Goal: Information Seeking & Learning: Check status

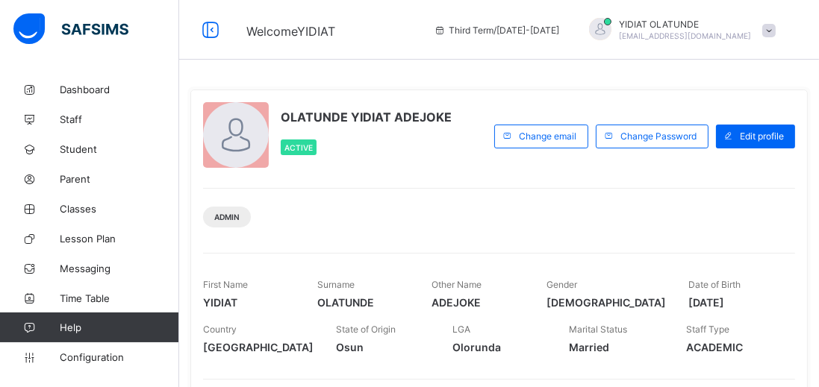
scroll to position [201, 0]
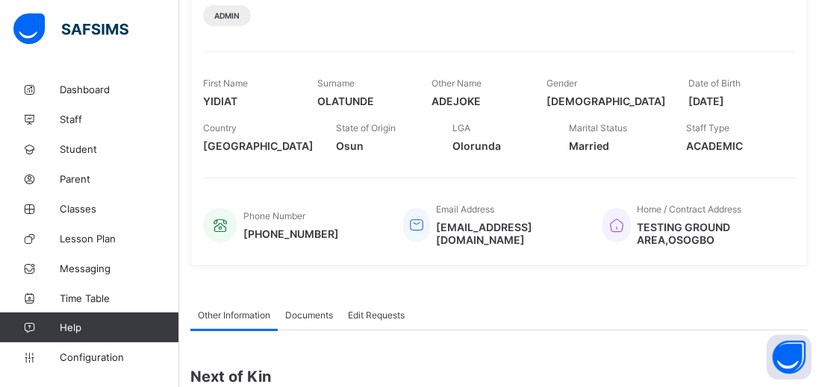
click at [83, 203] on span "Classes" at bounding box center [119, 209] width 119 height 12
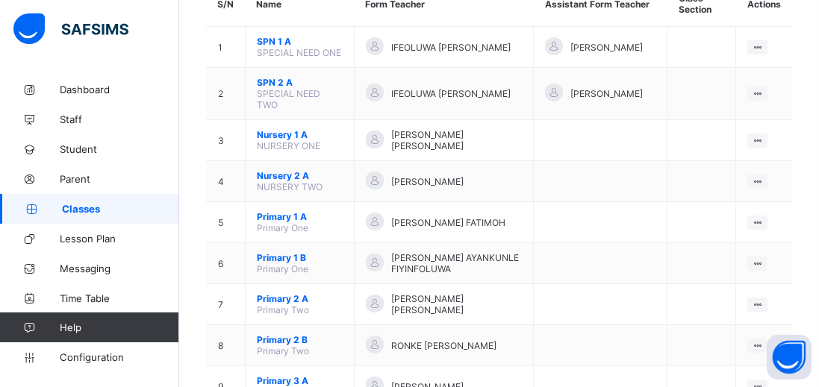
scroll to position [158, 0]
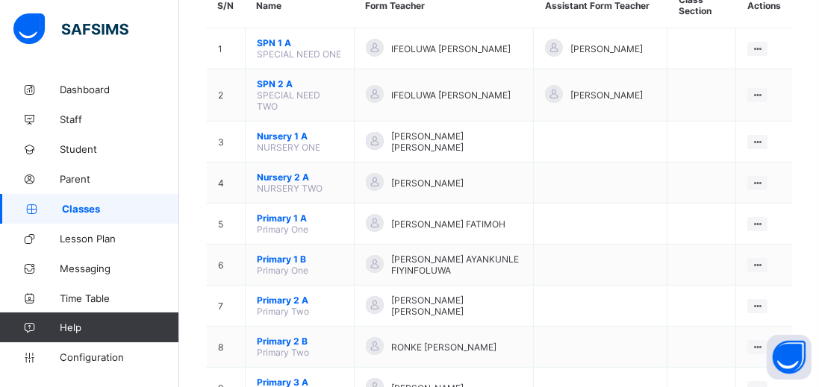
click at [295, 213] on span "Primary 1 A" at bounding box center [300, 218] width 86 height 11
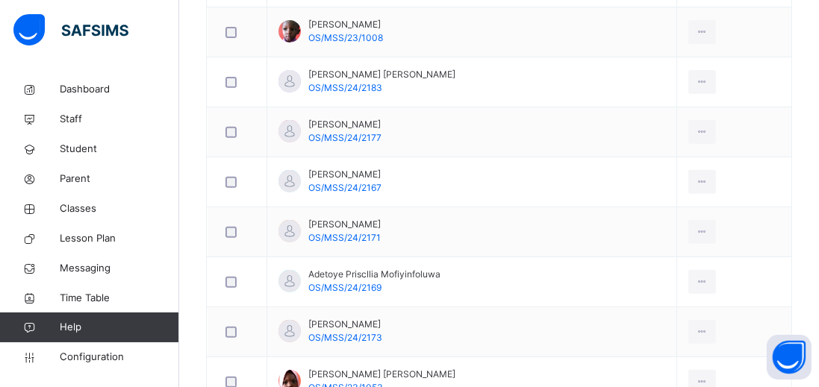
scroll to position [633, 0]
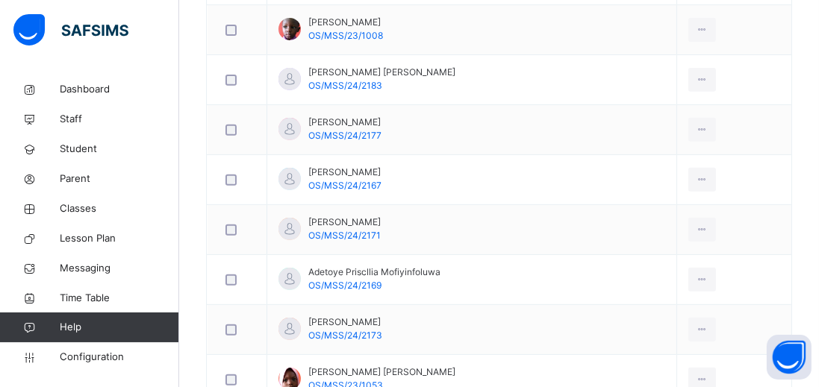
click at [373, 280] on span "OS/MSS/24/2169" at bounding box center [344, 285] width 73 height 11
click at [700, 273] on icon at bounding box center [701, 279] width 13 height 13
click at [394, 266] on span "Adetoye Priscllia Mofiyinfoluwa" at bounding box center [374, 272] width 132 height 13
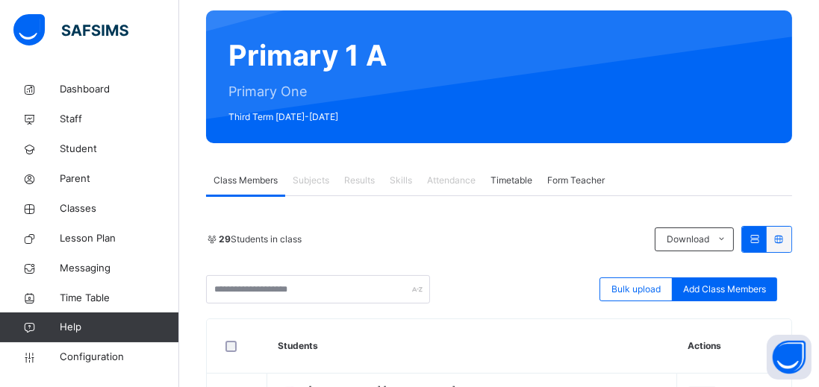
scroll to position [114, 0]
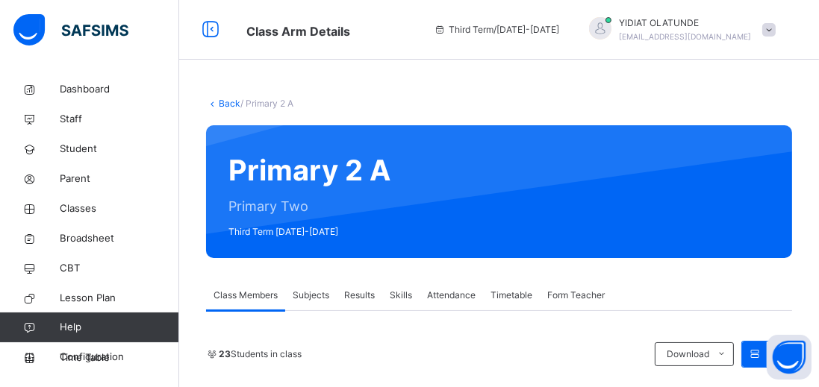
click at [359, 281] on div "Results" at bounding box center [360, 296] width 46 height 30
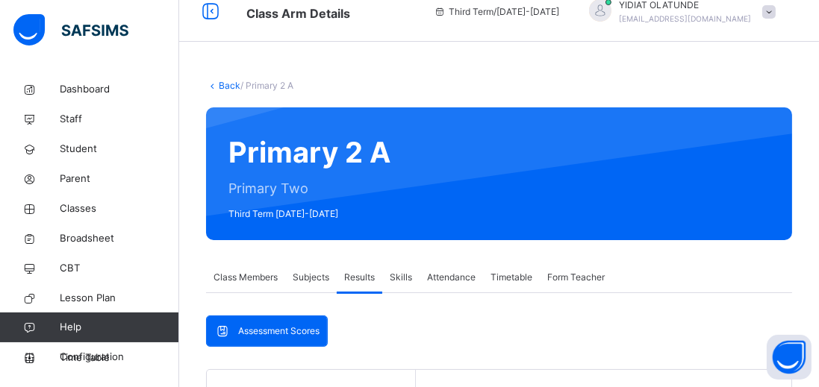
scroll to position [28, 0]
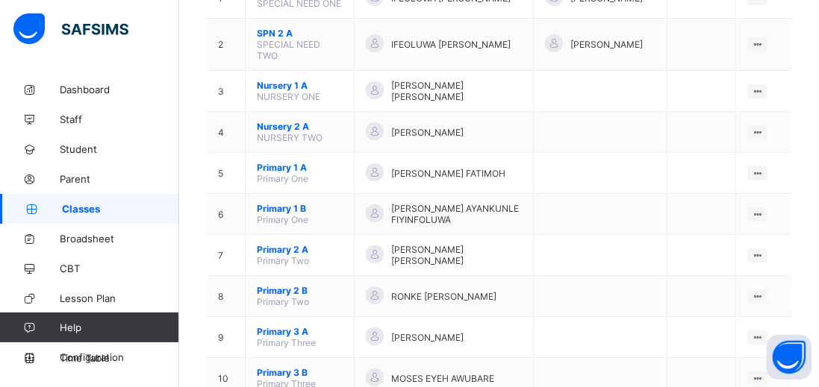
scroll to position [210, 0]
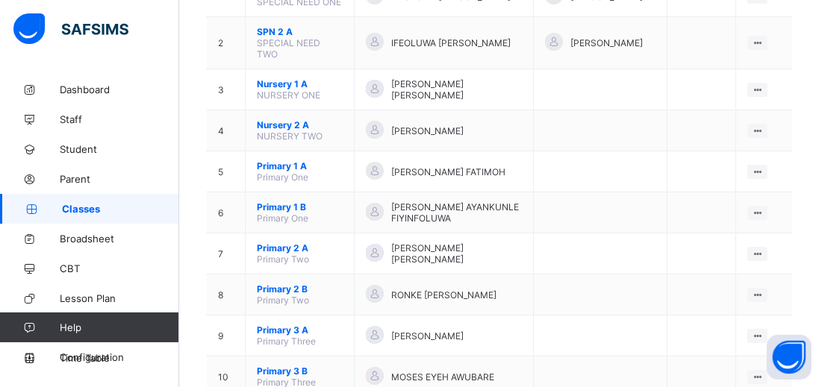
click at [284, 160] on span "Primary 1 A" at bounding box center [300, 165] width 86 height 11
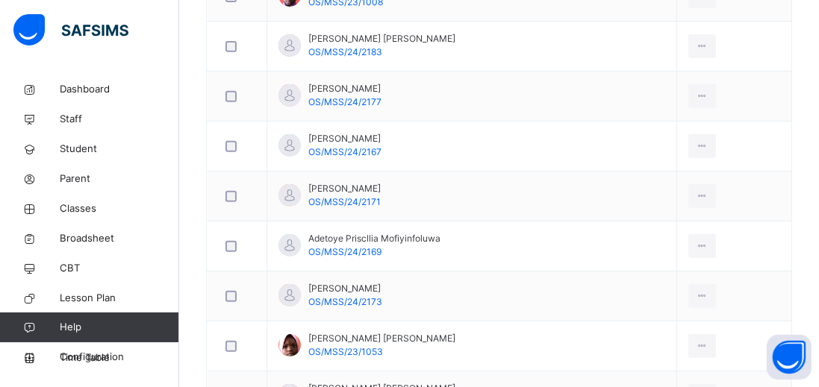
scroll to position [670, 0]
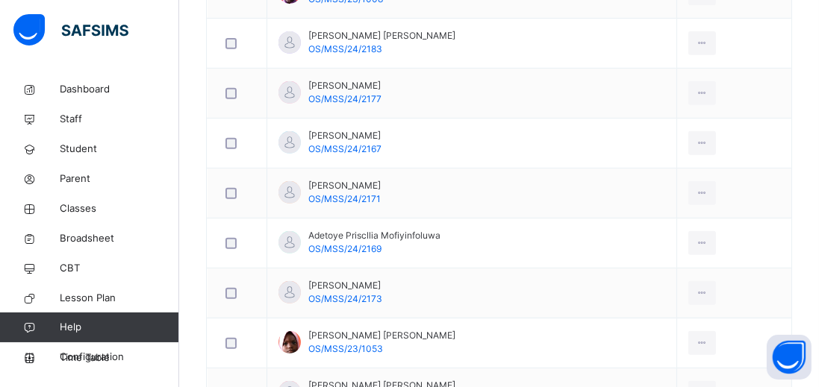
click at [360, 249] on span "OS/MSS/24/2169" at bounding box center [344, 248] width 73 height 11
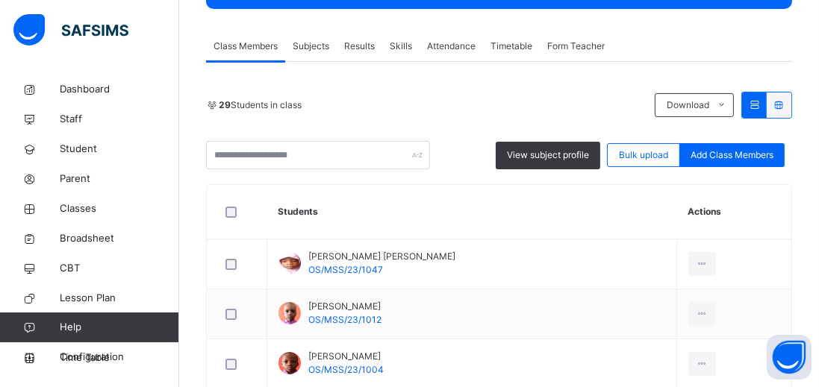
scroll to position [186, 0]
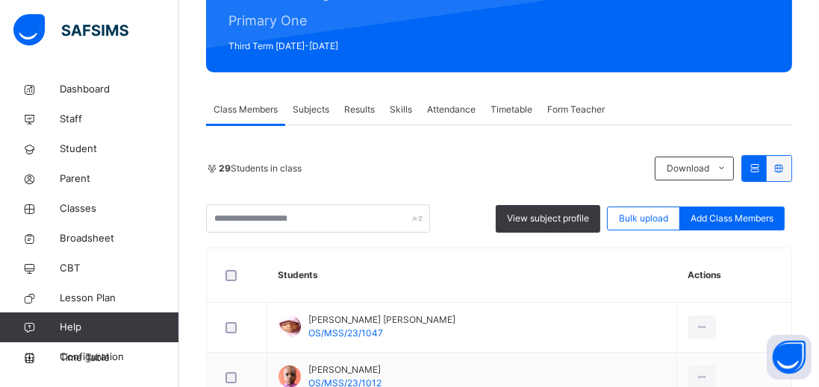
click at [360, 101] on div "Results" at bounding box center [360, 110] width 46 height 30
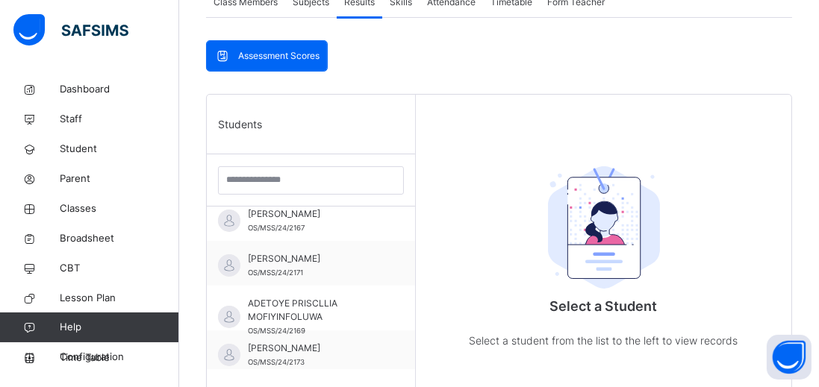
scroll to position [300, 0]
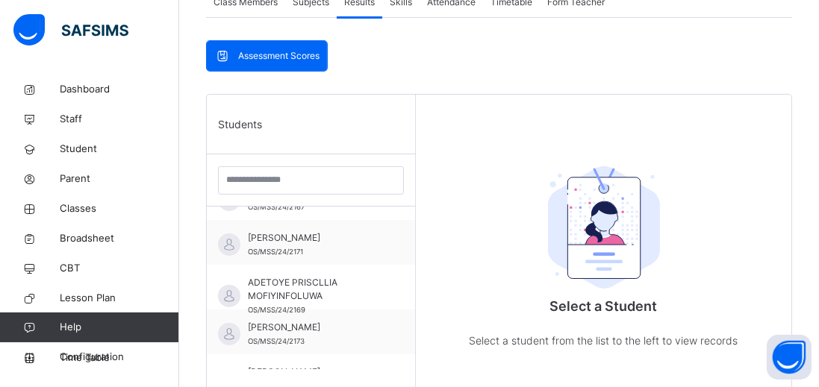
click at [322, 278] on span "ADETOYE PRISCLLIA MOFIYINFOLUWA" at bounding box center [315, 289] width 134 height 27
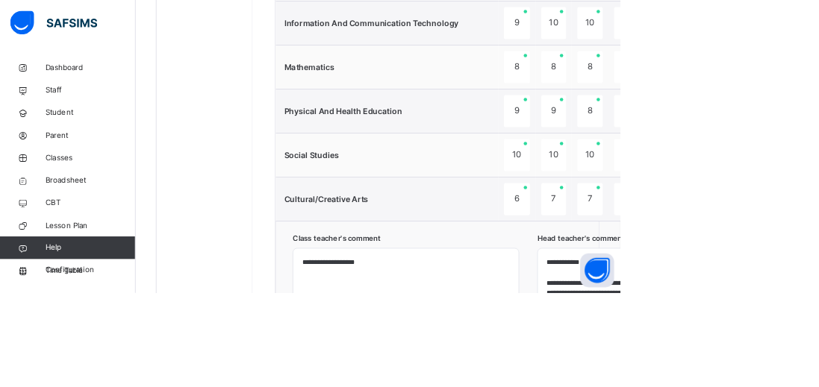
scroll to position [785, 0]
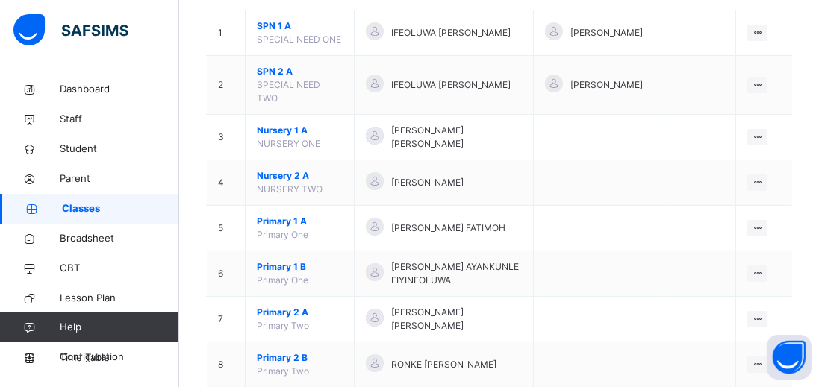
scroll to position [201, 0]
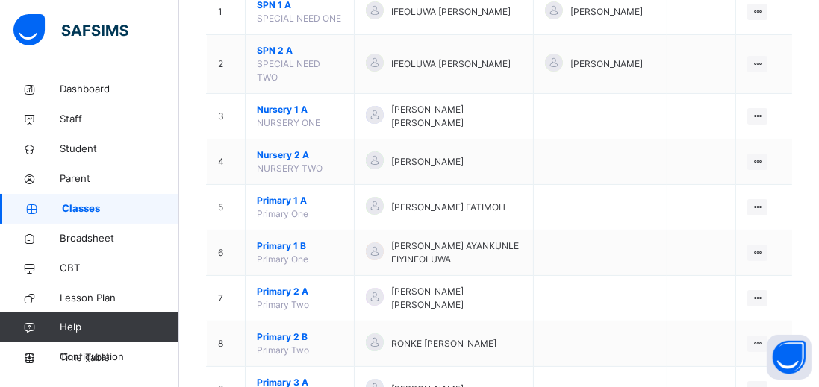
click at [288, 194] on span "Primary 1 A" at bounding box center [300, 200] width 86 height 13
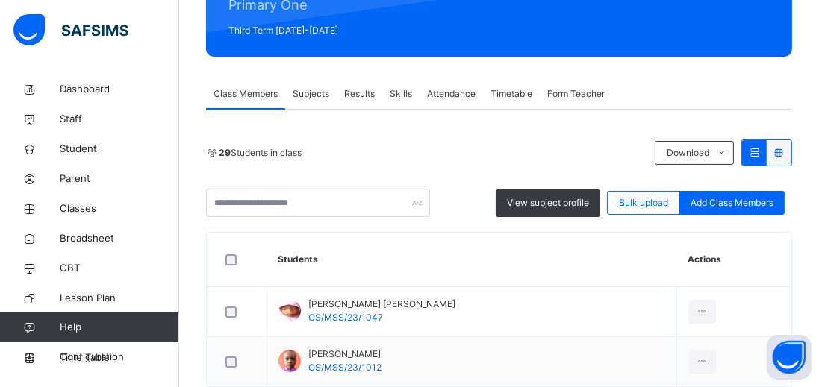
scroll to position [392, 0]
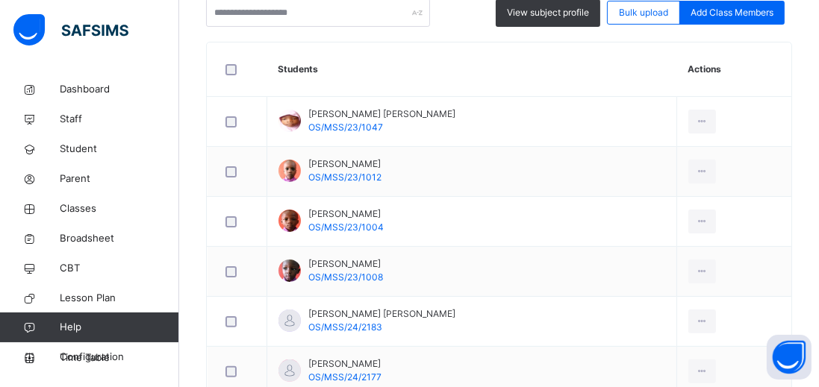
click at [368, 102] on td "Abdulhameed Aminah Folasade OS/MSS/23/1047" at bounding box center [472, 122] width 410 height 50
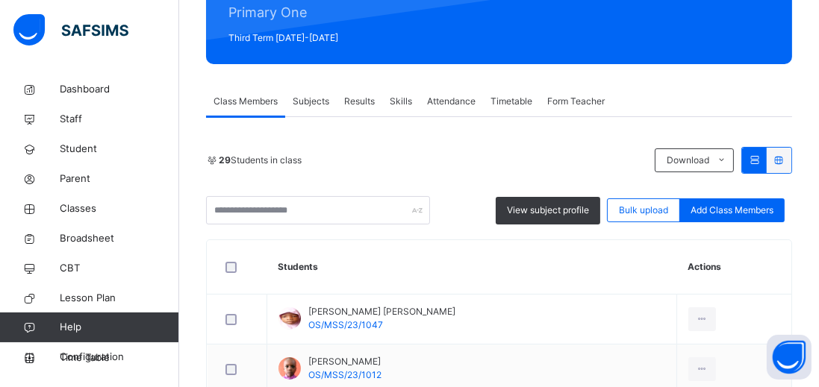
click at [361, 102] on span "Results" at bounding box center [359, 101] width 31 height 13
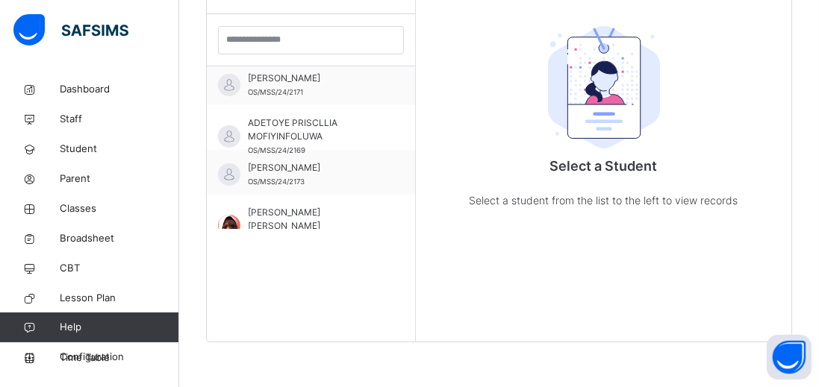
scroll to position [321, 0]
click at [325, 204] on div "ADEWUYI FARIDAH ADEOLA OS/MSS/23/1053" at bounding box center [315, 224] width 134 height 40
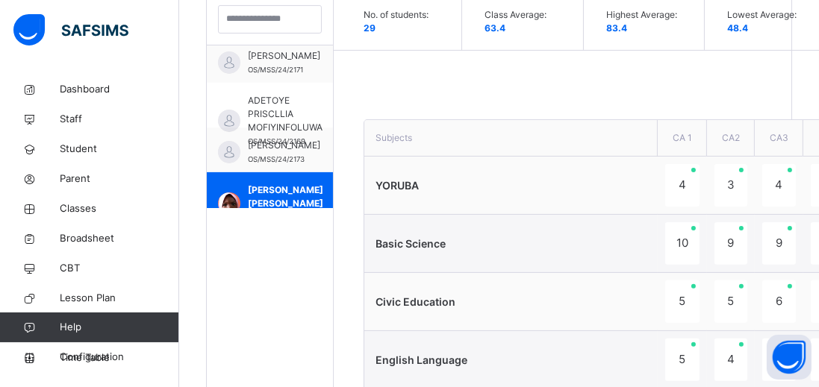
type textarea "**********"
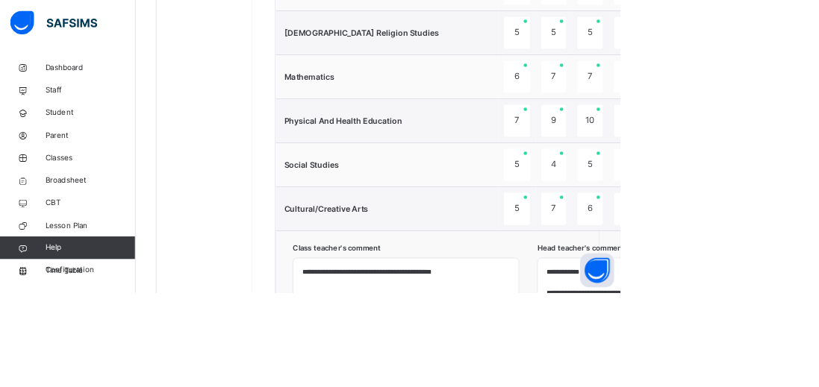
scroll to position [942, 0]
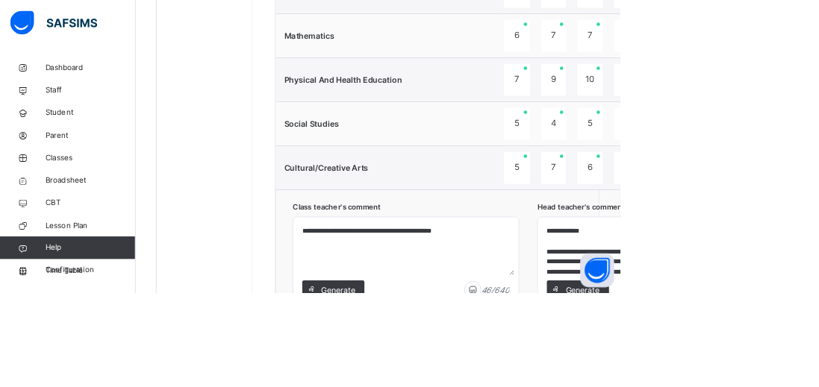
click at [771, 375] on span "Generate" at bounding box center [769, 383] width 47 height 16
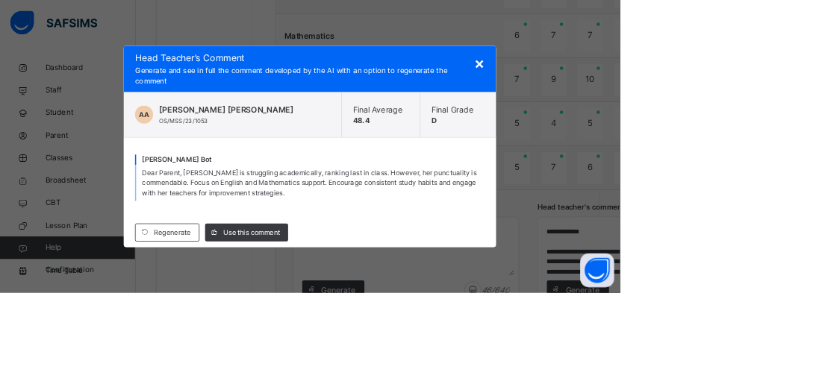
click at [369, 314] on span "Use this comment" at bounding box center [332, 307] width 75 height 13
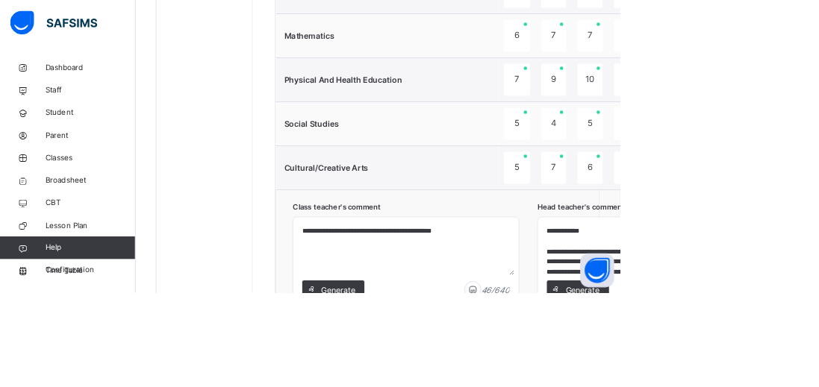
scroll to position [51, 0]
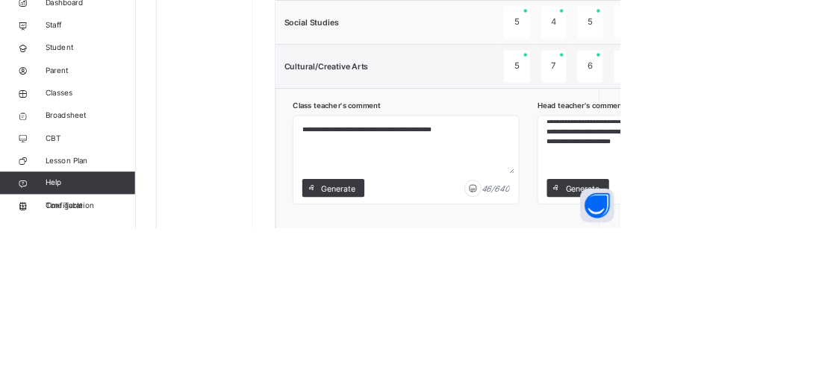
scroll to position [990, 0]
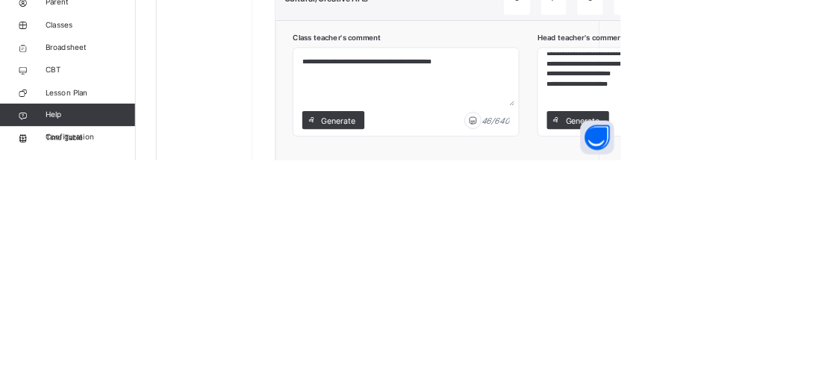
type textarea "**********"
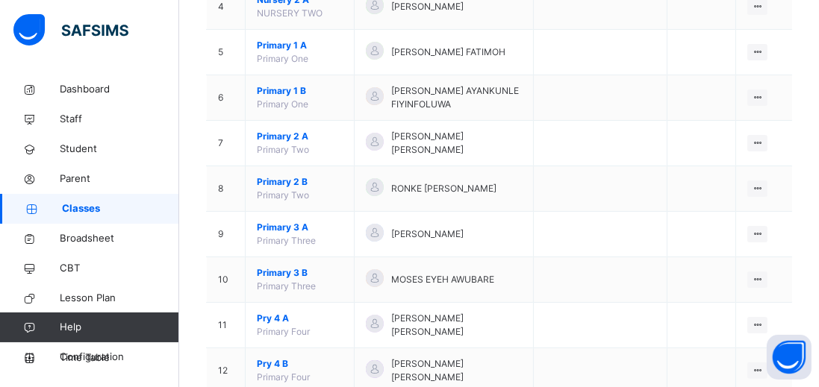
scroll to position [358, 0]
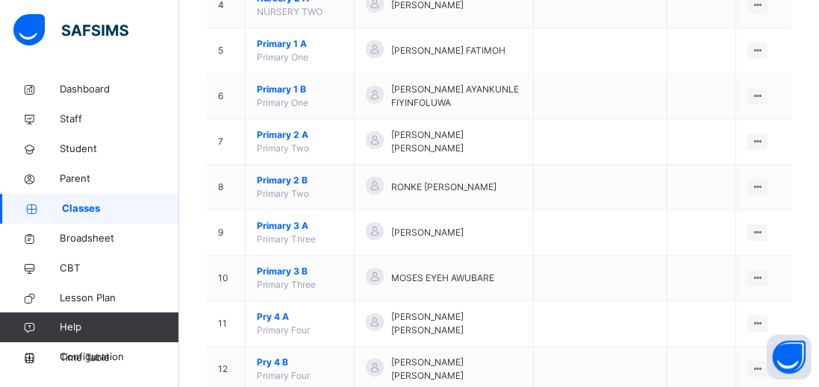
click at [445, 272] on span "MOSES EYEH AWUBARE" at bounding box center [442, 278] width 103 height 13
click at [298, 265] on span "Primary 3 B" at bounding box center [300, 271] width 86 height 13
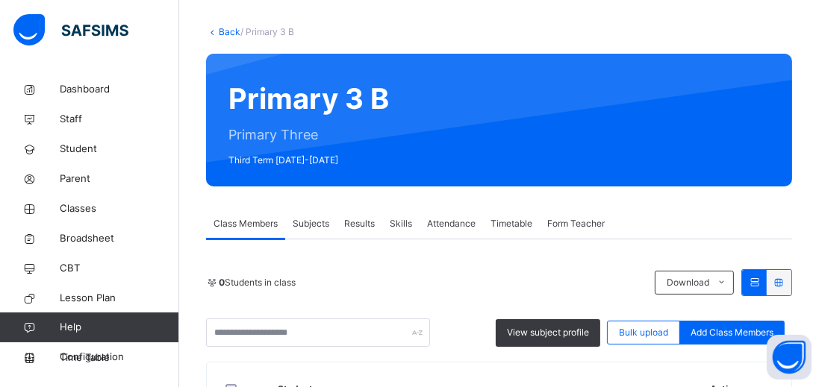
scroll to position [358, 0]
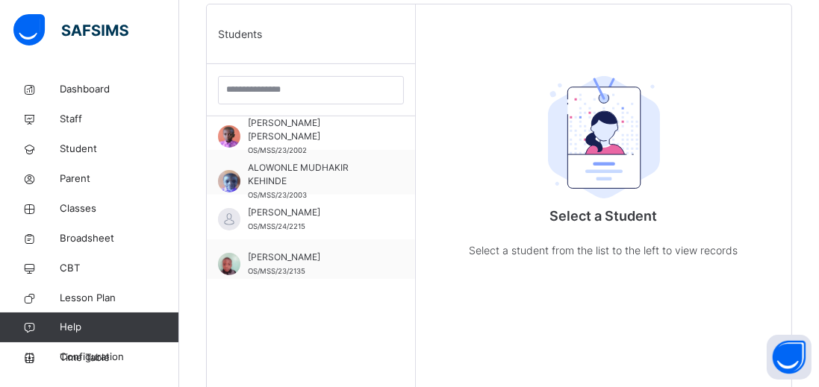
scroll to position [106, 0]
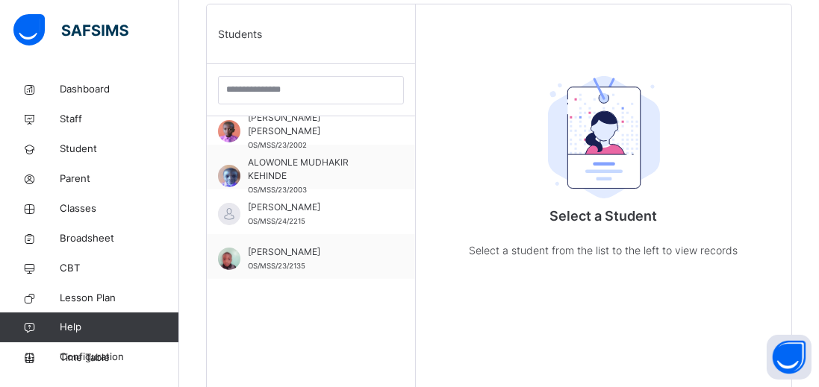
click at [360, 158] on span "ALOWONLE MUDHAKIR KEHINDE" at bounding box center [315, 169] width 134 height 27
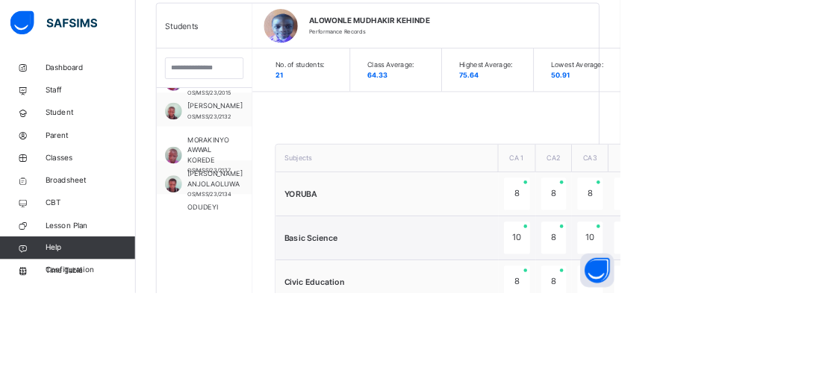
scroll to position [397, 0]
click at [292, 197] on span "MORAKINYO AWWAL KOREDE" at bounding box center [276, 198] width 57 height 40
click at [222, 145] on div "KAYODE DAVID OLUWASEUN OS/MSS/23/2132" at bounding box center [270, 144] width 126 height 45
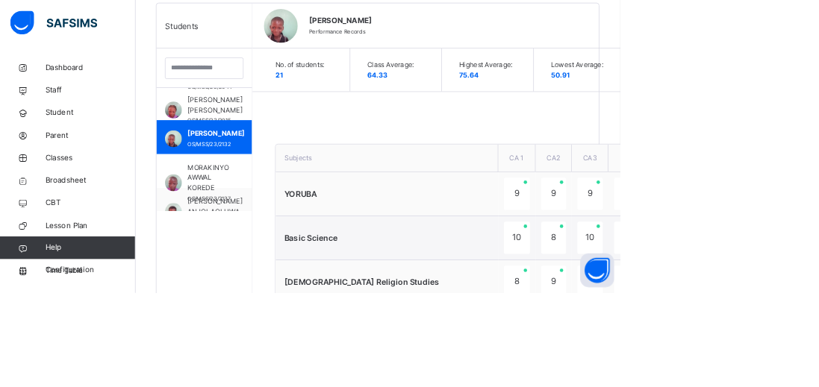
scroll to position [374, 0]
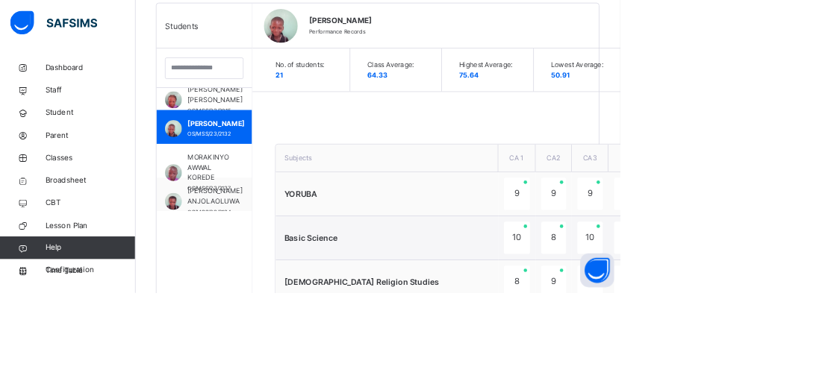
click at [294, 210] on span "MORAKINYO AWWAL KOREDE" at bounding box center [276, 221] width 57 height 40
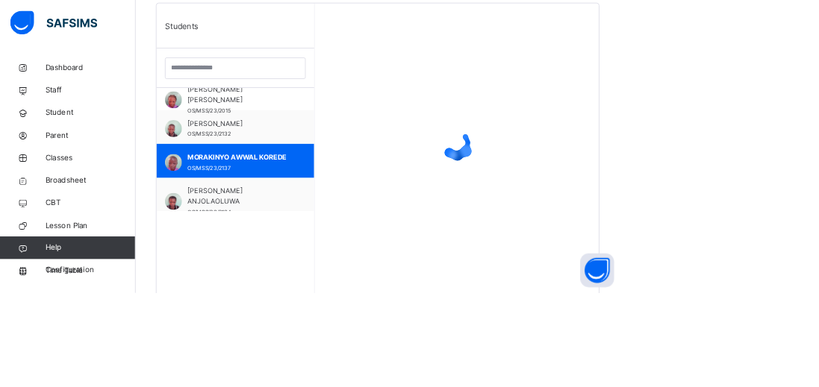
click at [208, 145] on div "JOLAYEMI OREOLA RACHEAL OS/MSS/23/2015" at bounding box center [311, 123] width 208 height 45
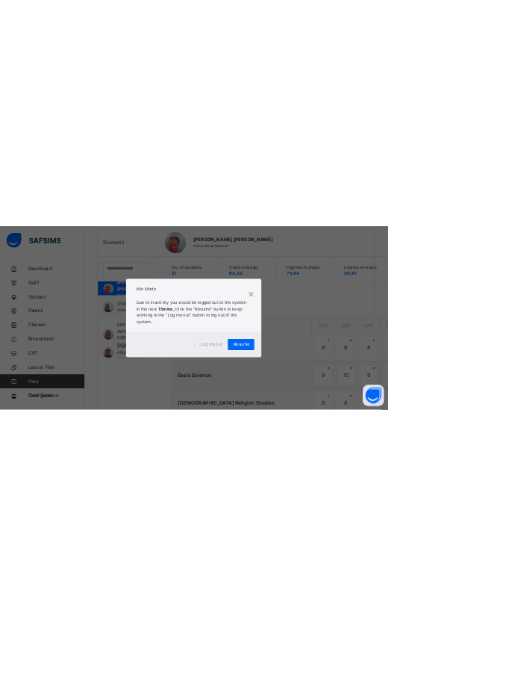
scroll to position [275, 0]
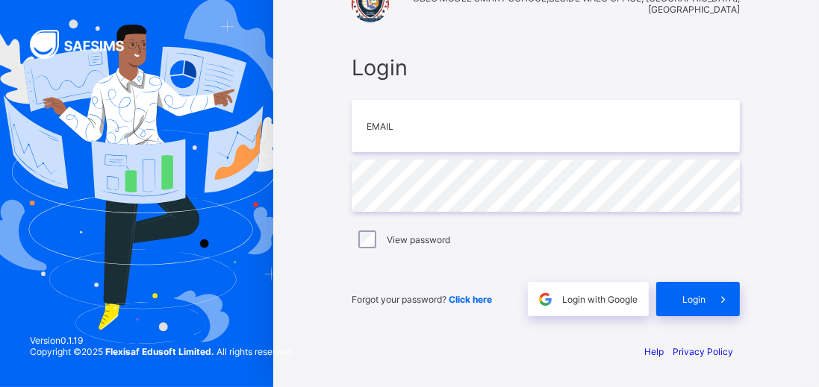
click at [703, 292] on div "Login" at bounding box center [698, 299] width 84 height 34
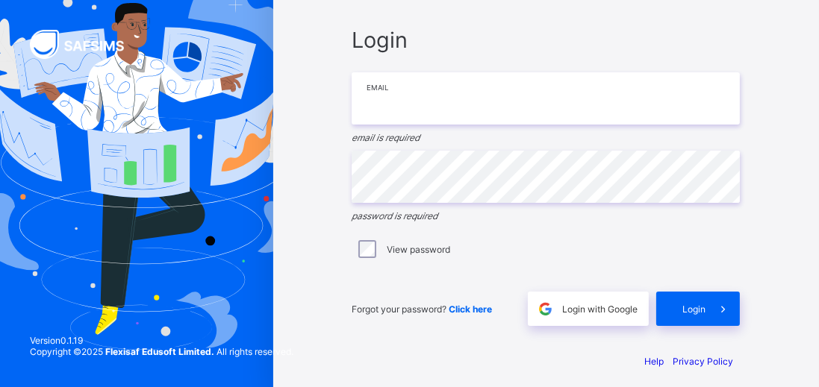
type input "**********"
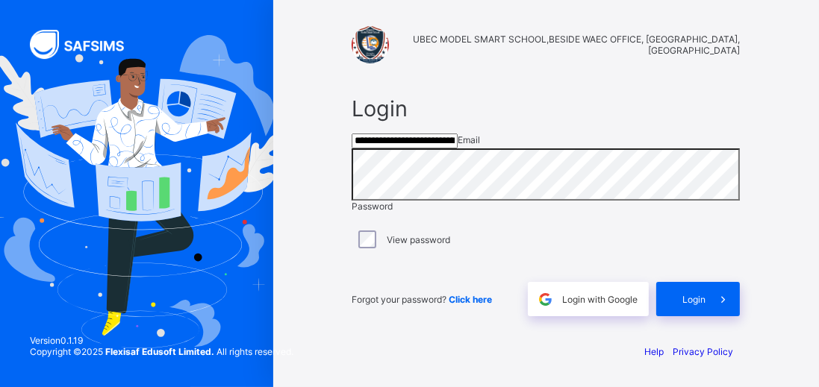
scroll to position [72, 0]
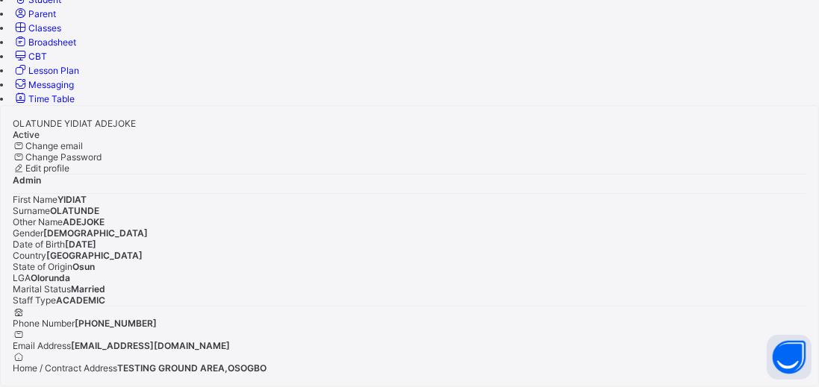
scroll to position [389, 0]
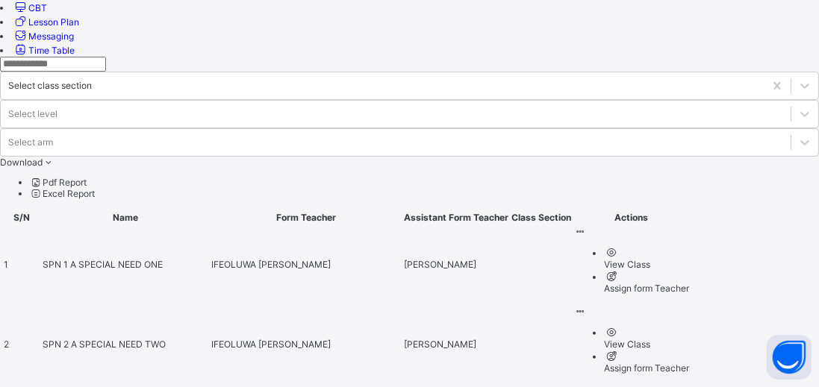
scroll to position [448, 0]
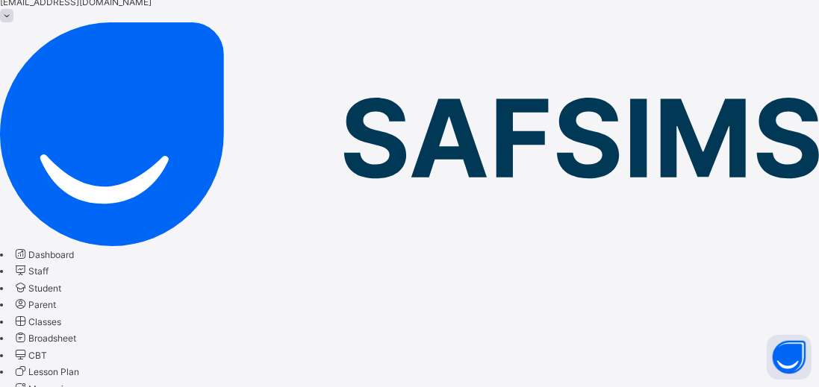
scroll to position [448, 0]
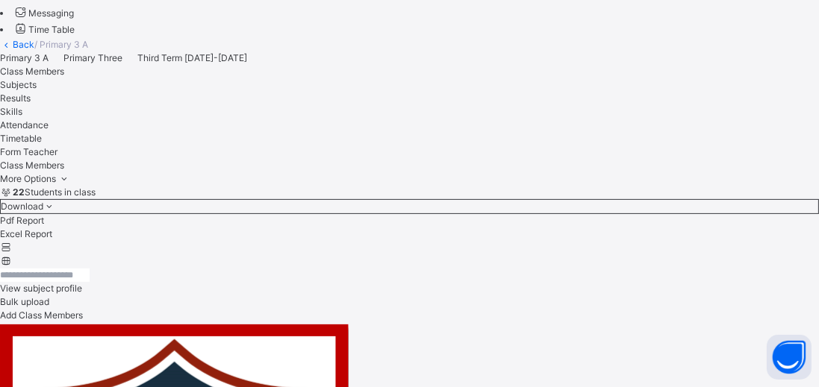
click at [31, 104] on span "Results" at bounding box center [15, 98] width 31 height 11
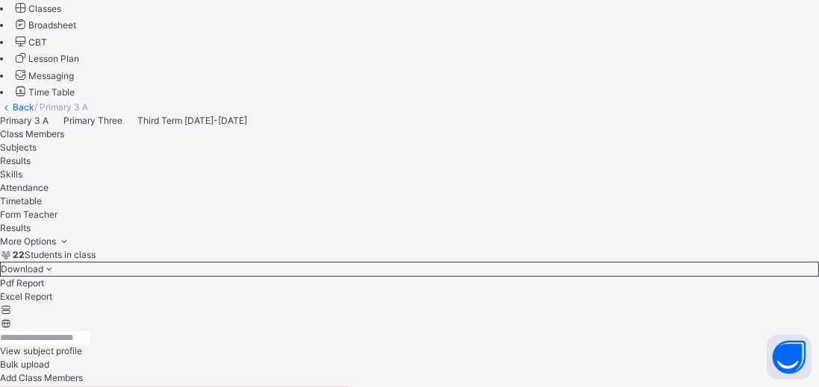
scroll to position [327, 0]
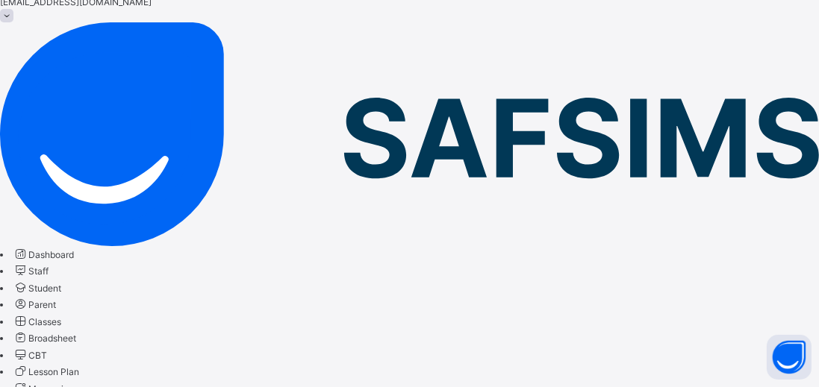
scroll to position [385, 0]
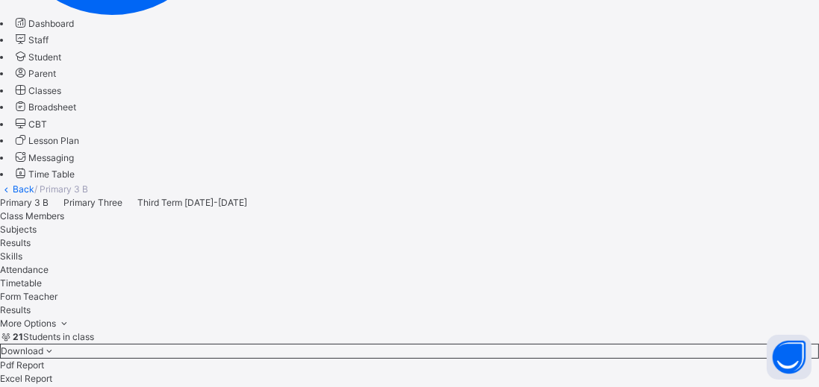
scroll to position [669, 0]
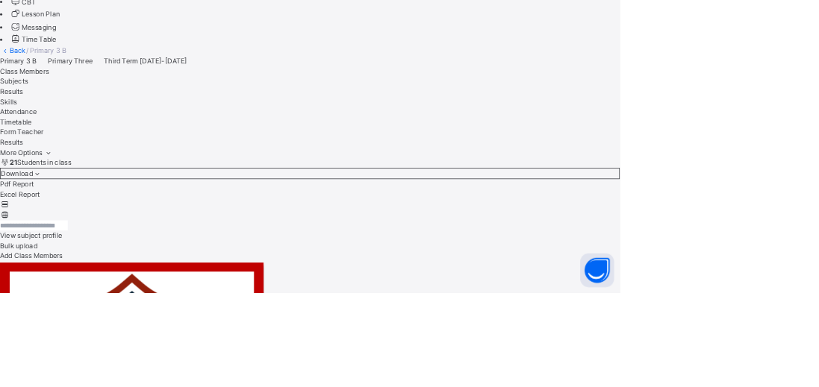
scroll to position [428, 0]
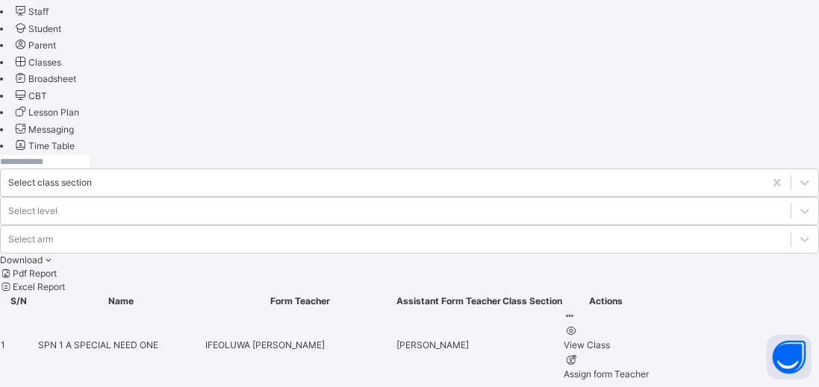
scroll to position [345, 0]
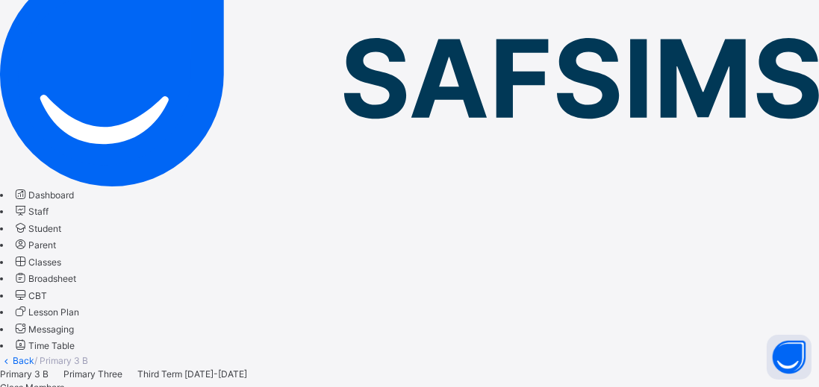
scroll to position [171, 0]
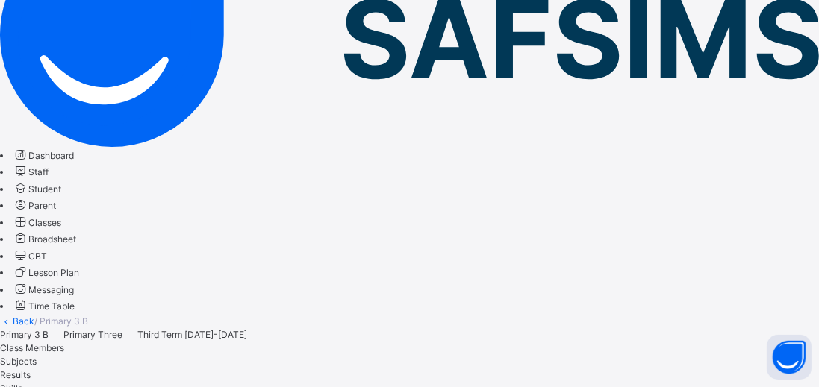
click at [31, 369] on span "Results" at bounding box center [15, 374] width 31 height 11
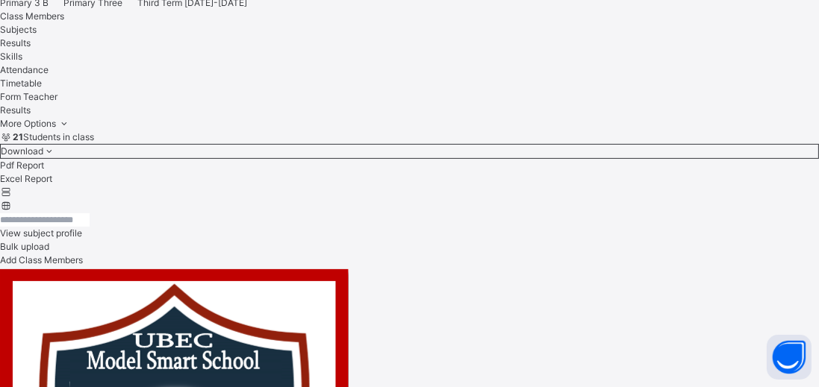
scroll to position [381, 0]
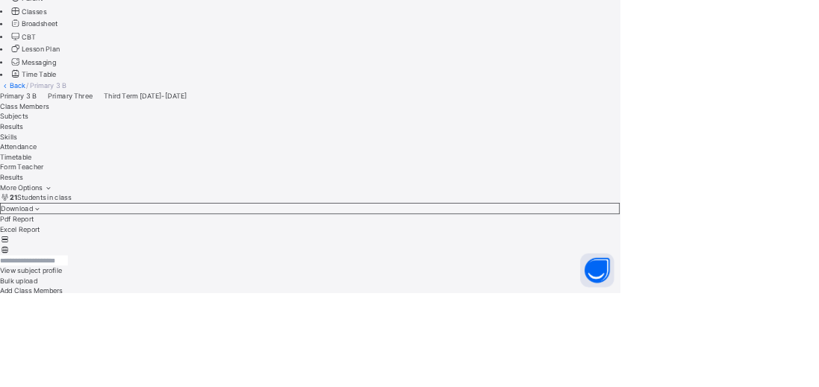
scroll to position [398, 0]
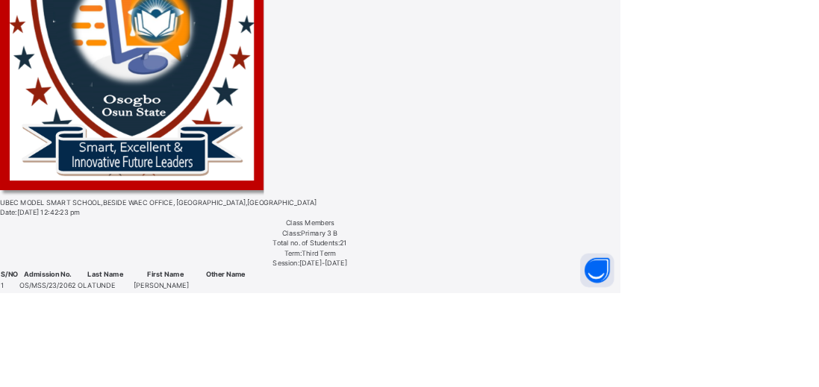
scroll to position [946, 0]
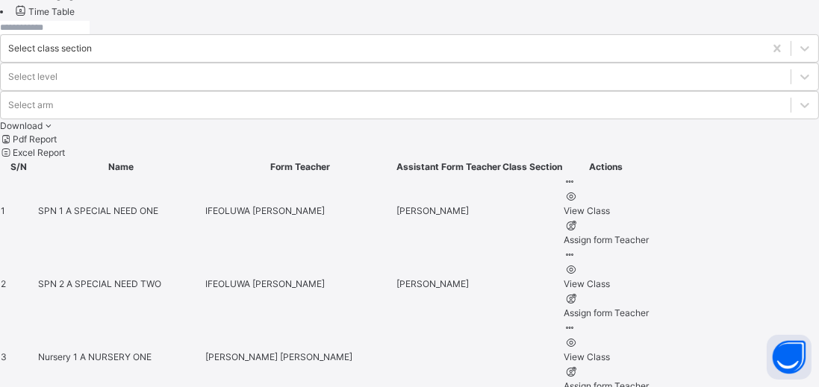
scroll to position [474, 0]
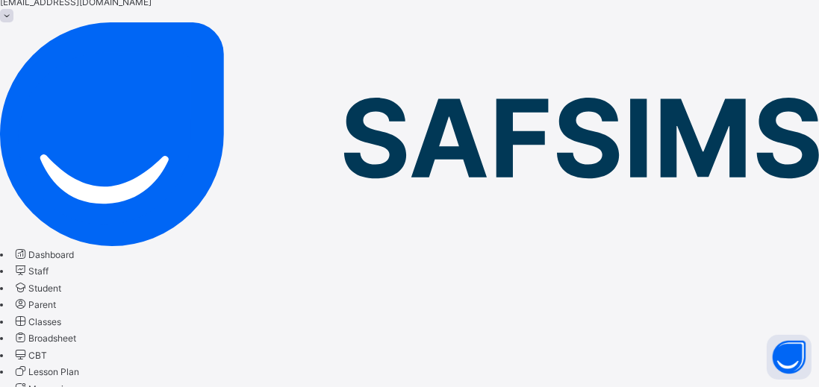
scroll to position [474, 0]
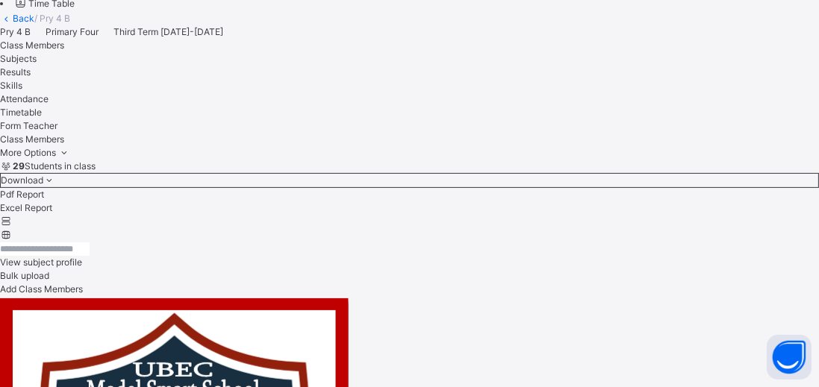
click at [31, 78] on span "Results" at bounding box center [15, 71] width 31 height 11
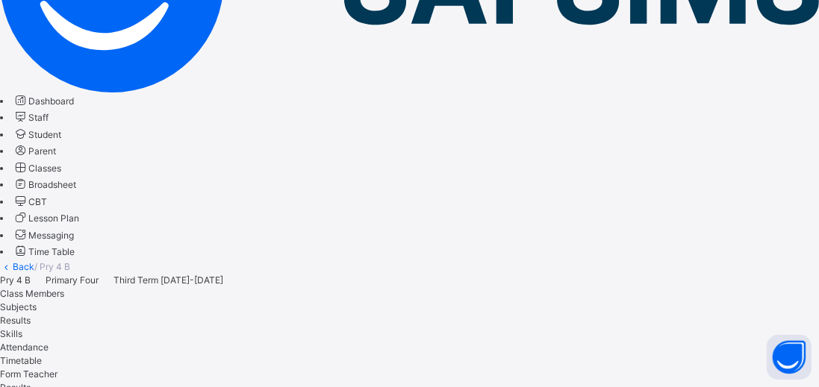
scroll to position [225, 0]
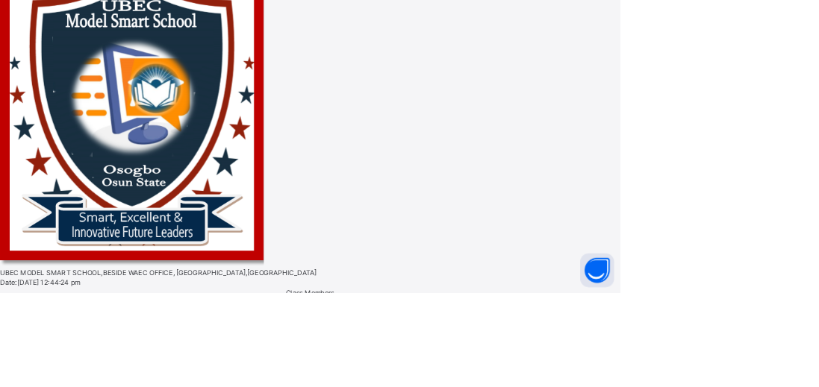
scroll to position [381, 0]
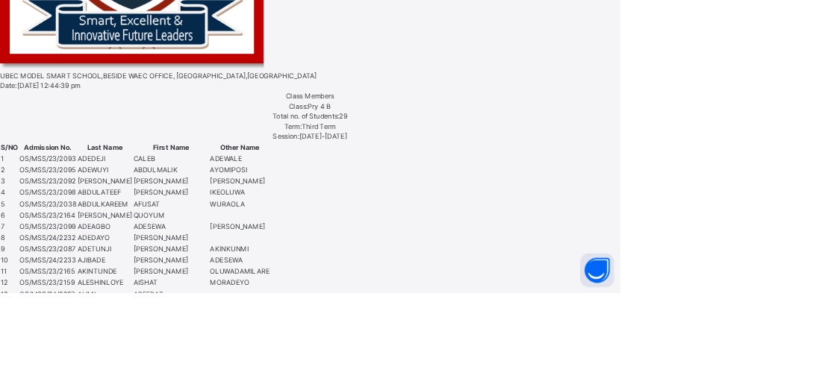
scroll to position [409, 0]
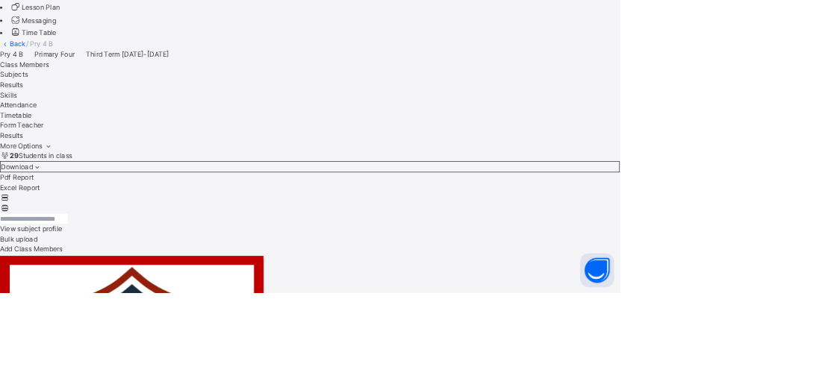
scroll to position [111, 0]
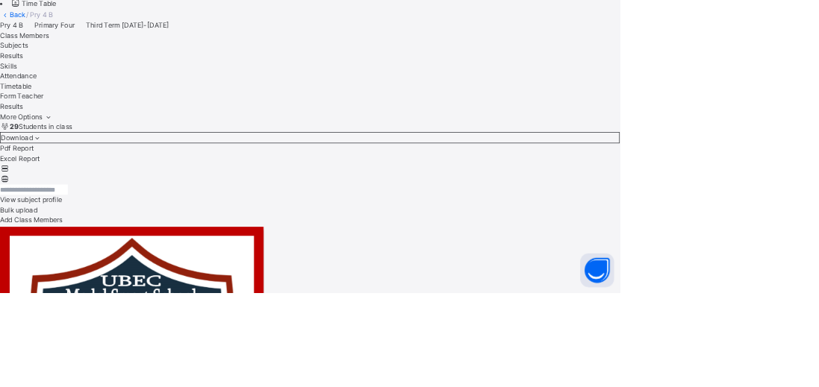
scroll to position [472, 0]
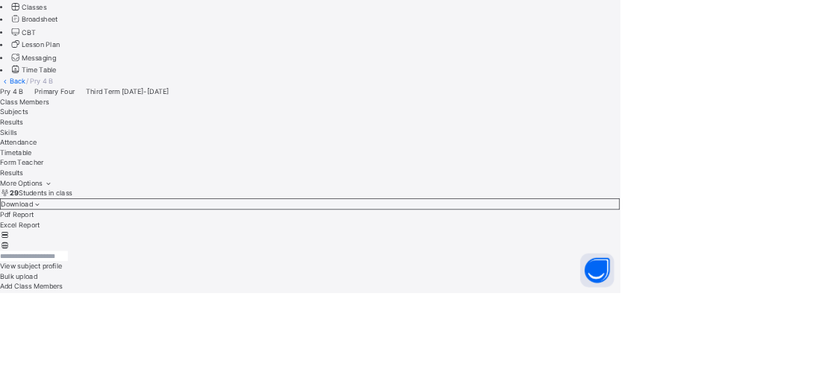
scroll to position [195, 0]
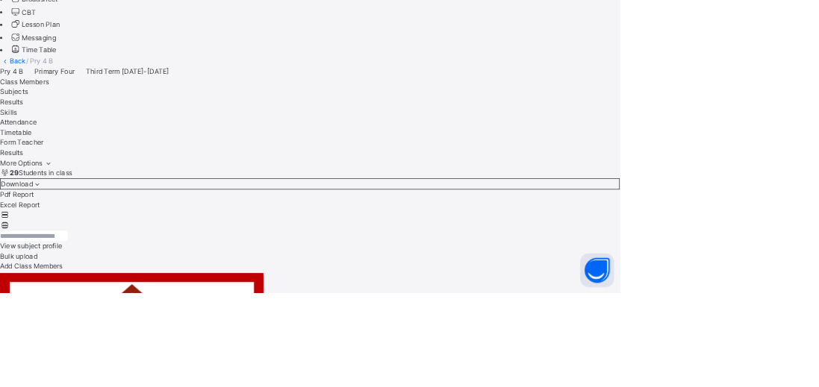
scroll to position [406, 0]
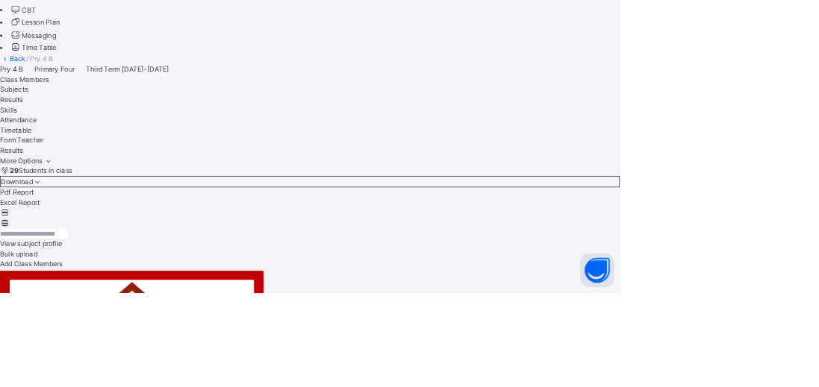
scroll to position [283, 0]
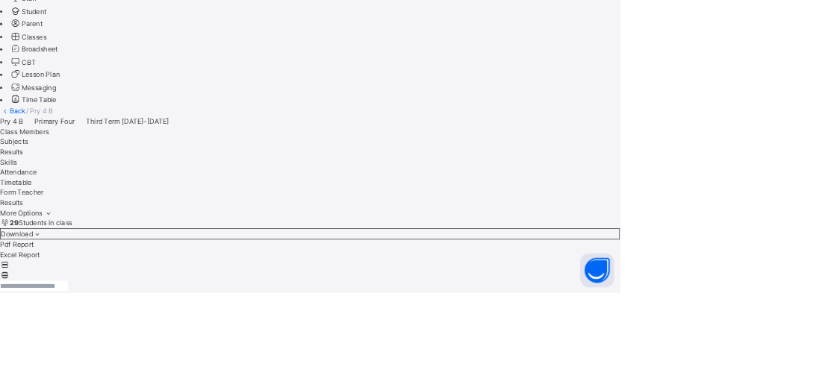
scroll to position [340, 0]
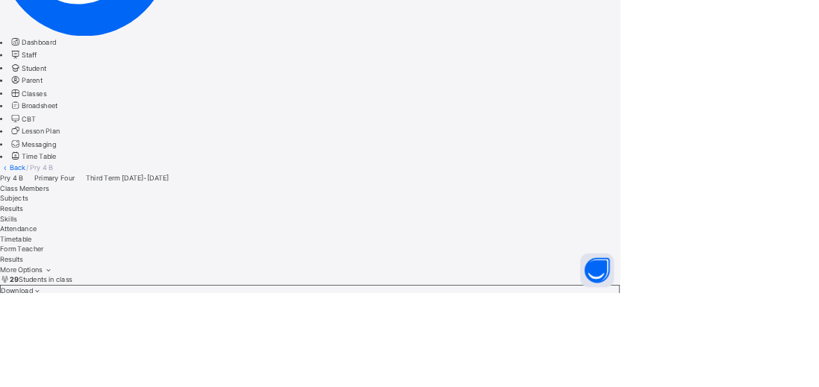
scroll to position [266, 0]
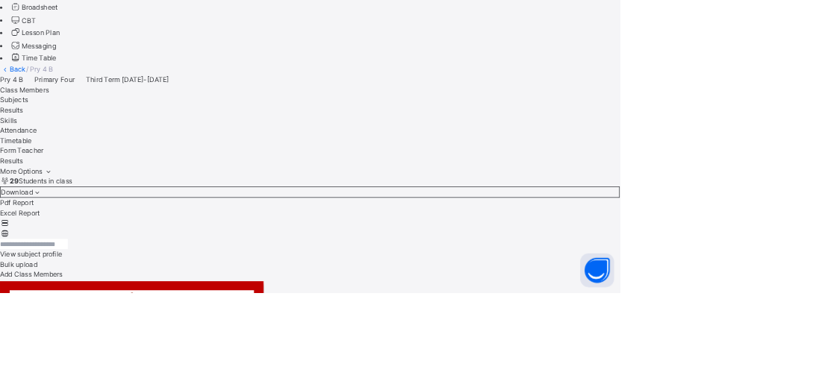
scroll to position [406, 0]
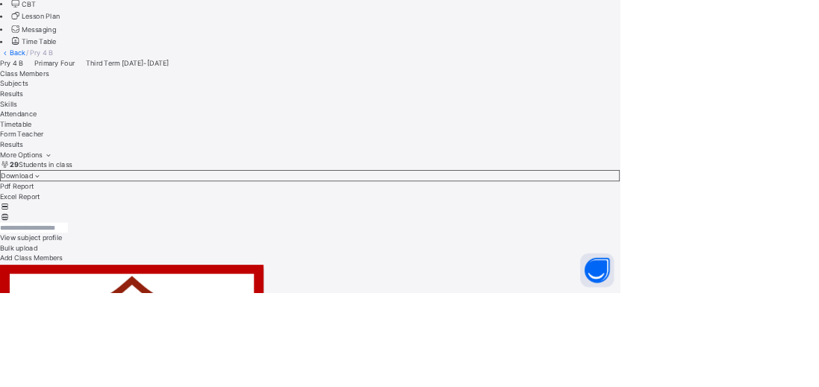
scroll to position [481, 0]
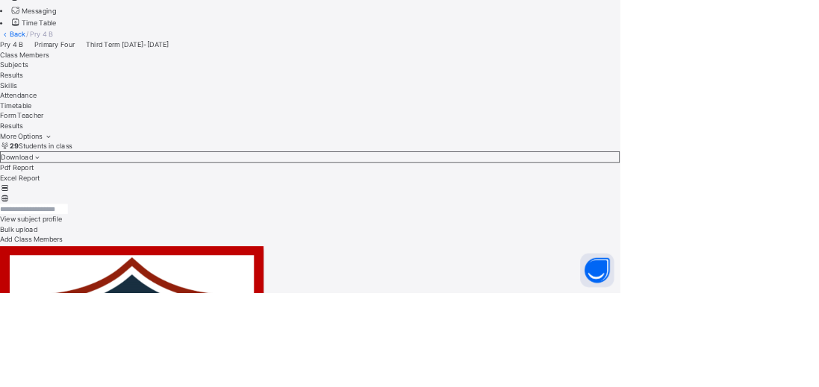
scroll to position [445, 0]
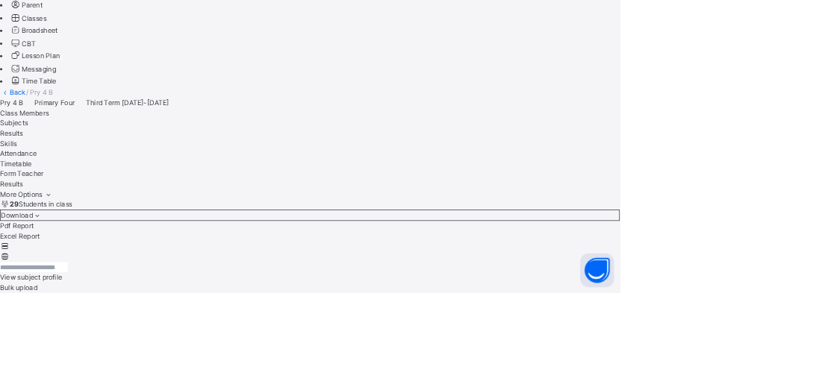
scroll to position [561, 0]
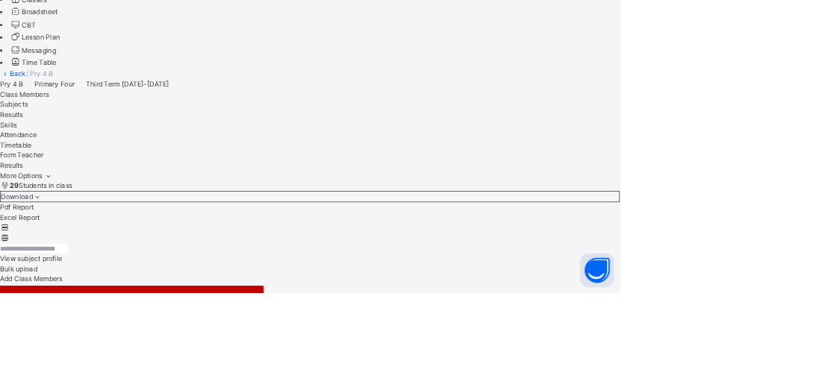
scroll to position [389, 0]
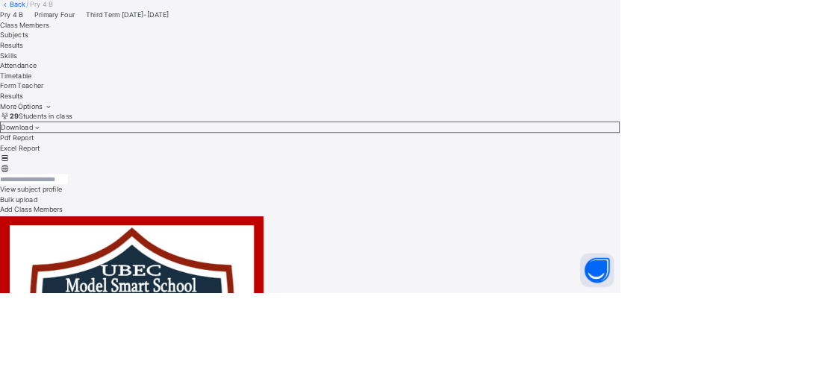
scroll to position [633, 0]
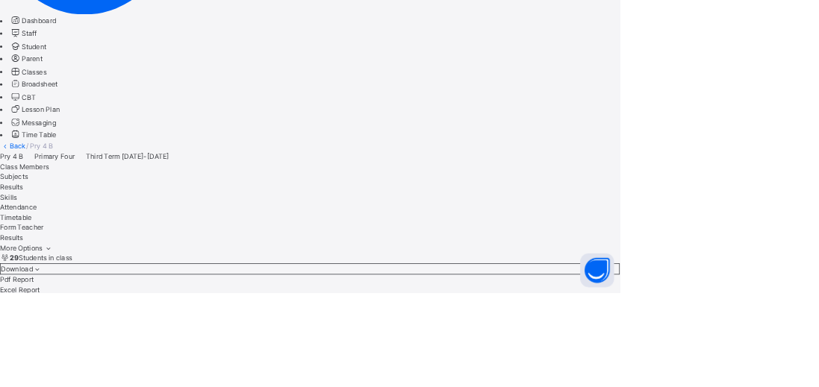
scroll to position [718, 0]
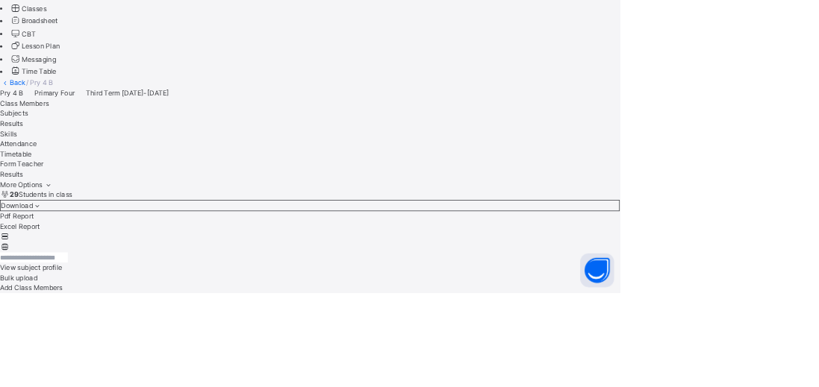
scroll to position [378, 0]
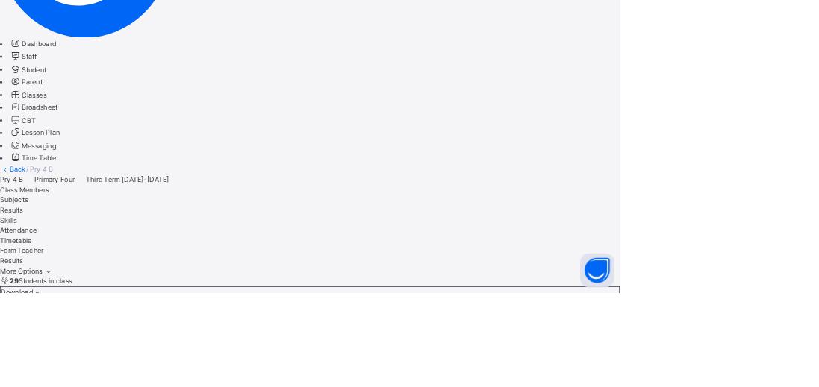
scroll to position [278, 0]
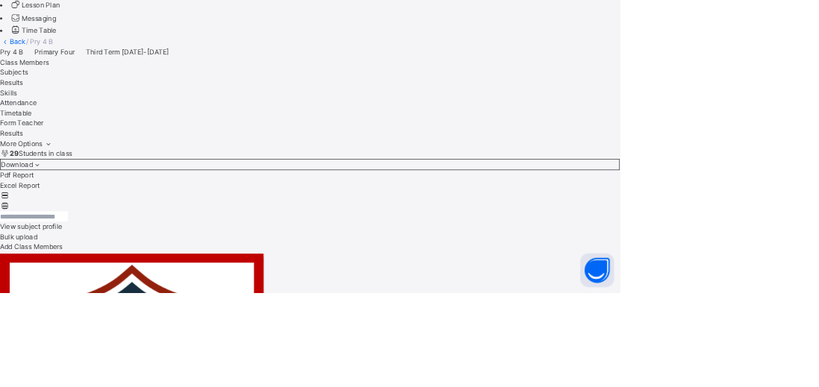
scroll to position [827, 0]
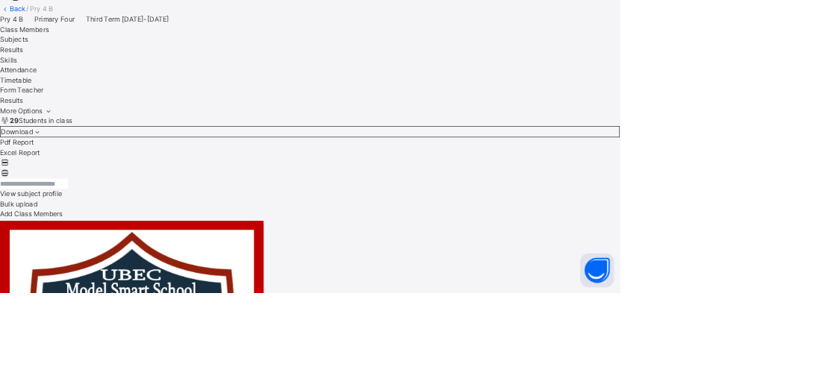
scroll to position [482, 0]
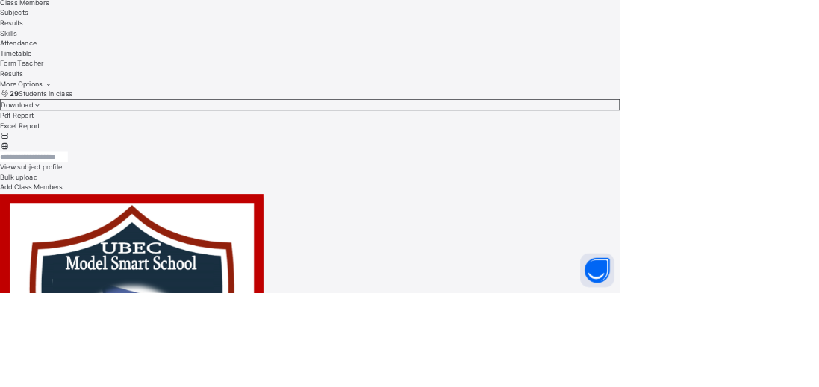
scroll to position [932, 0]
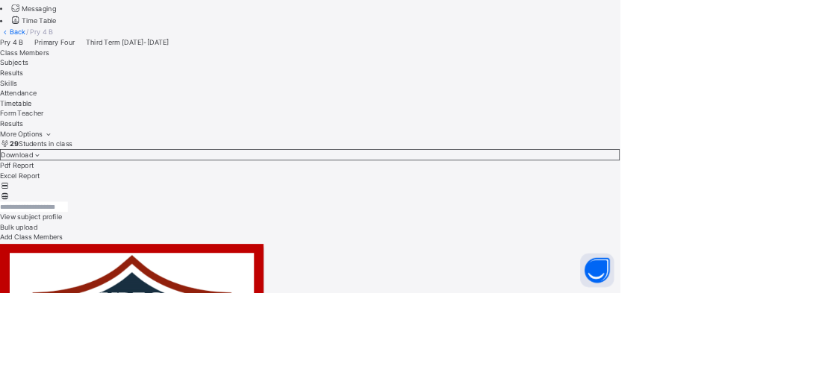
scroll to position [440, 0]
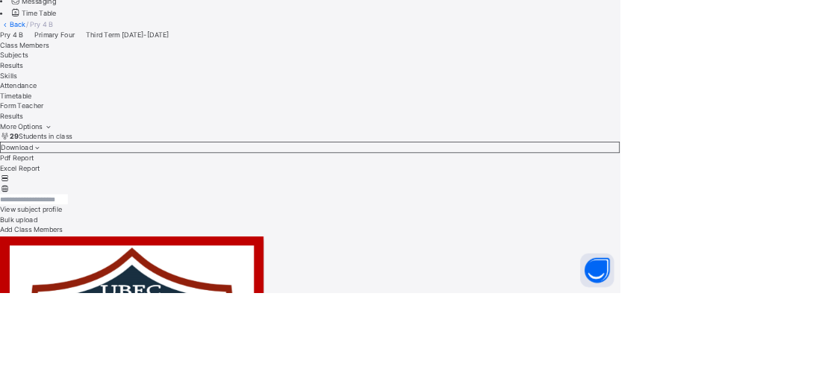
scroll to position [1021, 0]
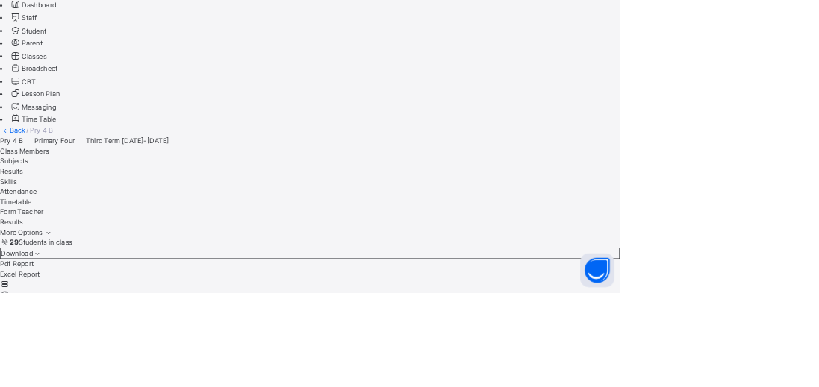
scroll to position [1086, 0]
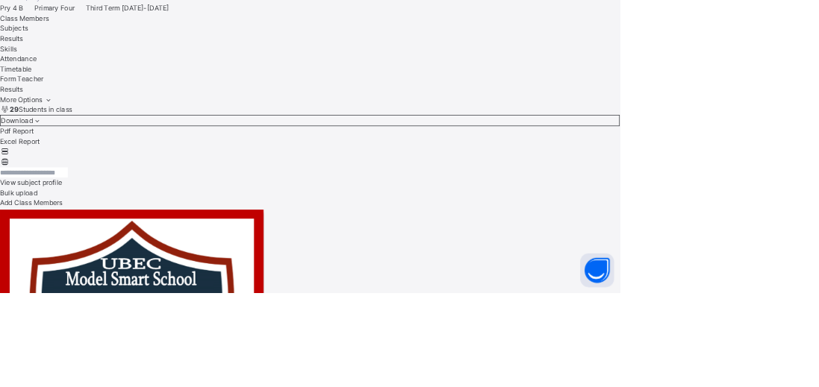
scroll to position [486, 0]
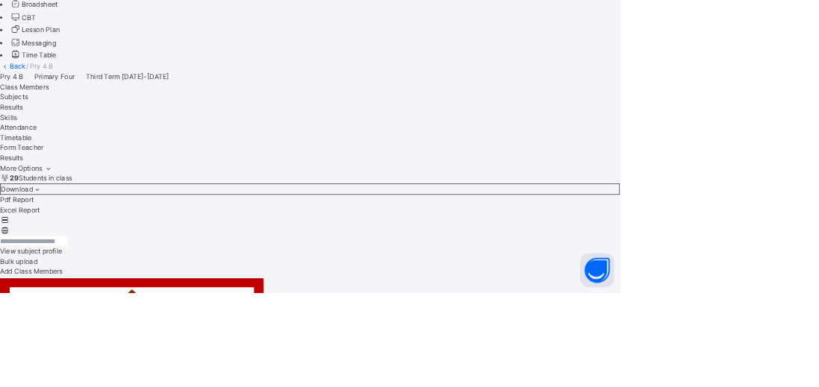
scroll to position [401, 0]
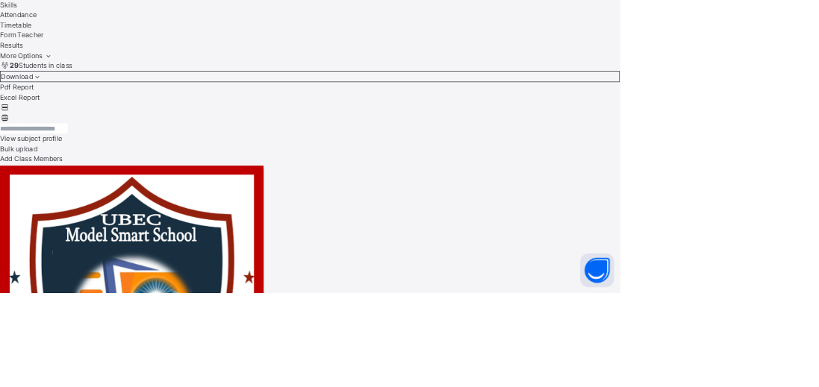
scroll to position [551, 0]
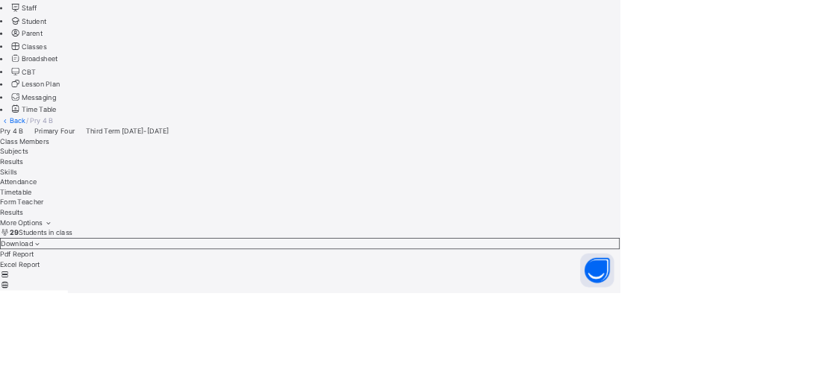
scroll to position [0, 0]
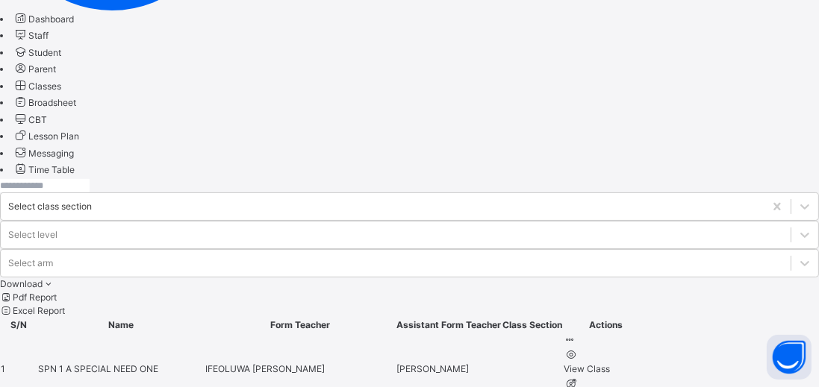
scroll to position [336, 0]
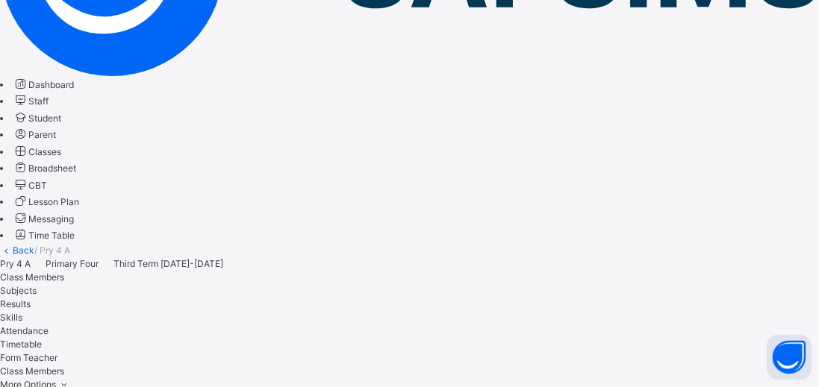
scroll to position [105, 0]
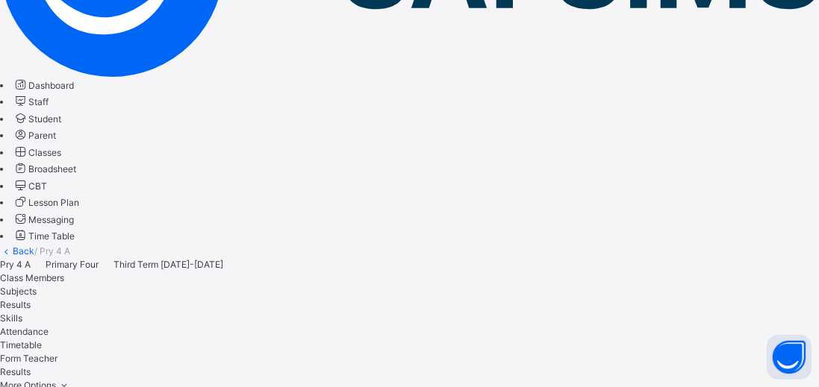
scroll to position [224, 0]
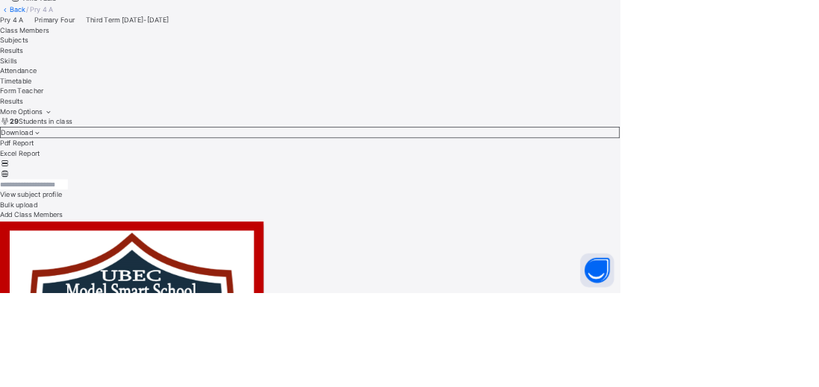
scroll to position [478, 0]
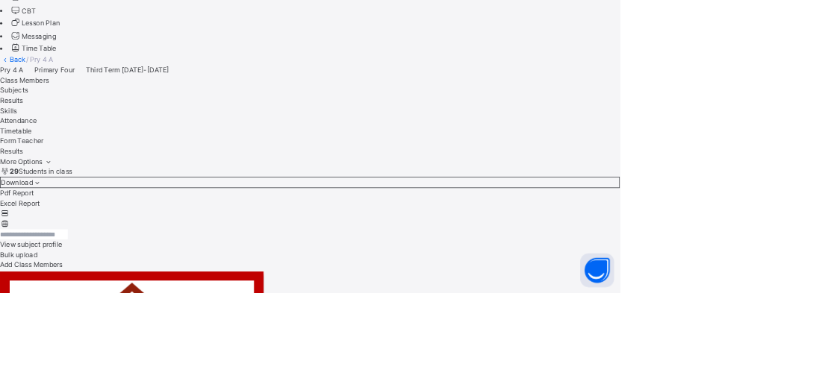
scroll to position [384, 0]
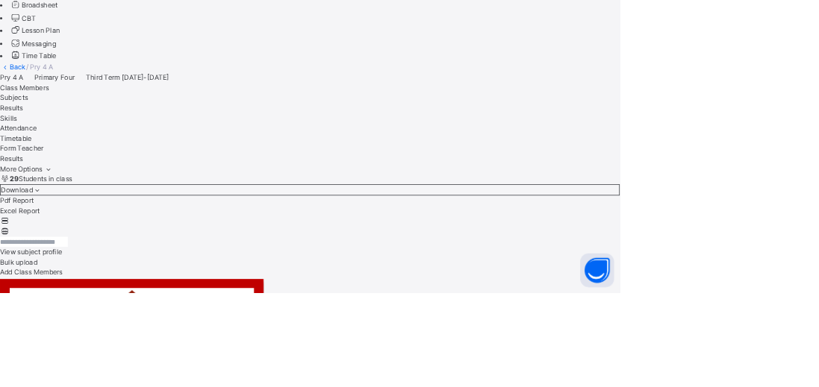
scroll to position [395, 0]
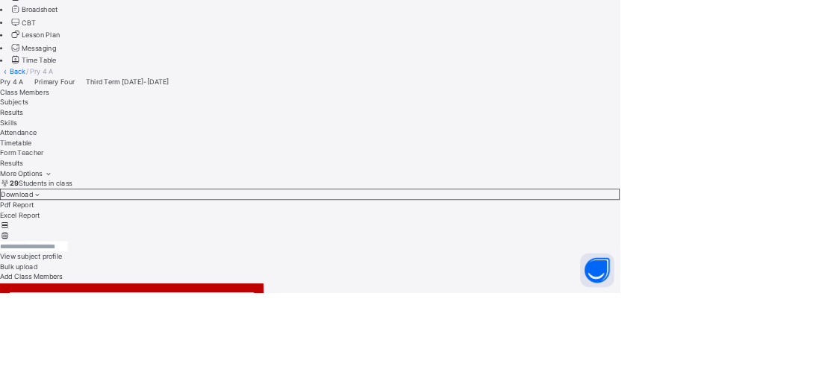
scroll to position [1045, 0]
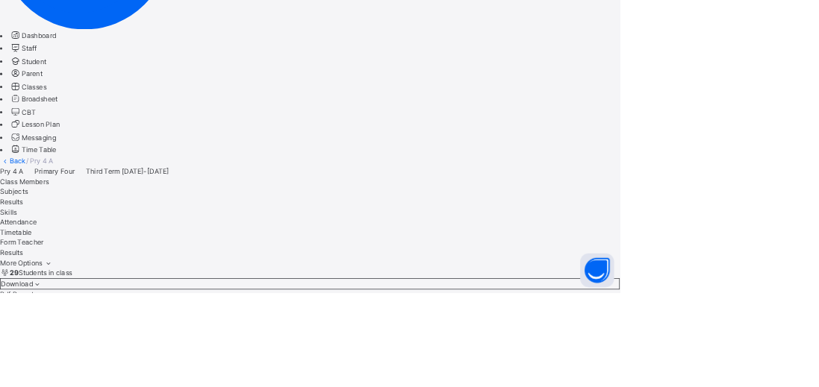
scroll to position [1005, 0]
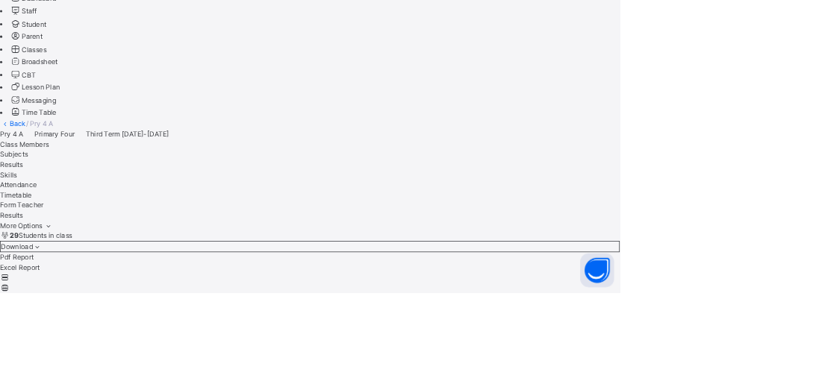
scroll to position [932, 0]
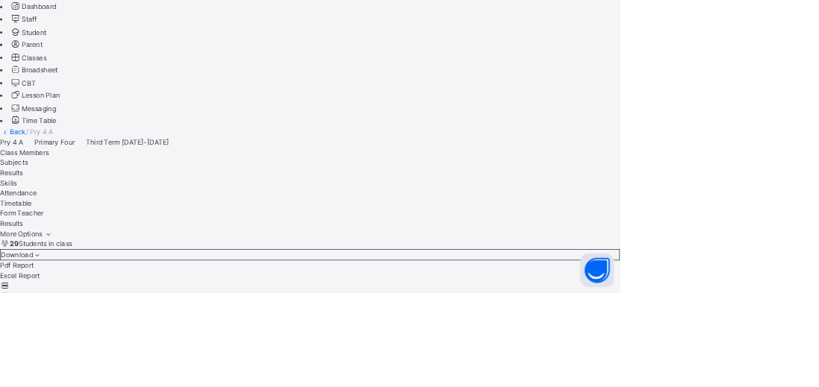
scroll to position [891, 0]
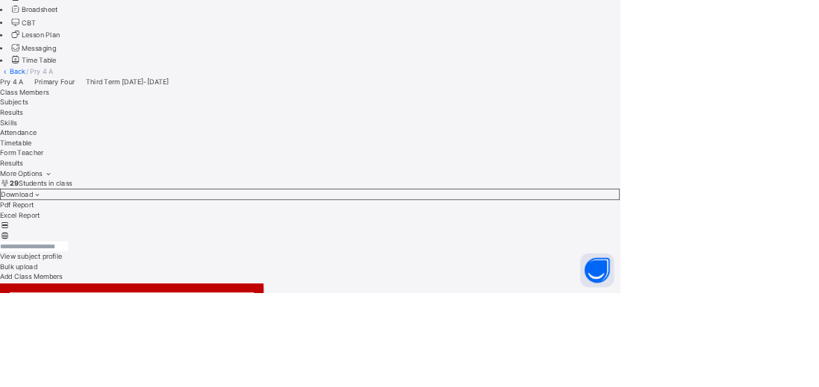
scroll to position [354, 0]
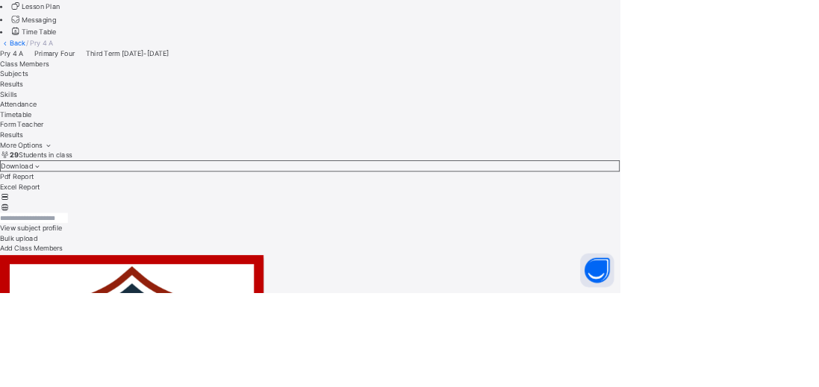
scroll to position [801, 0]
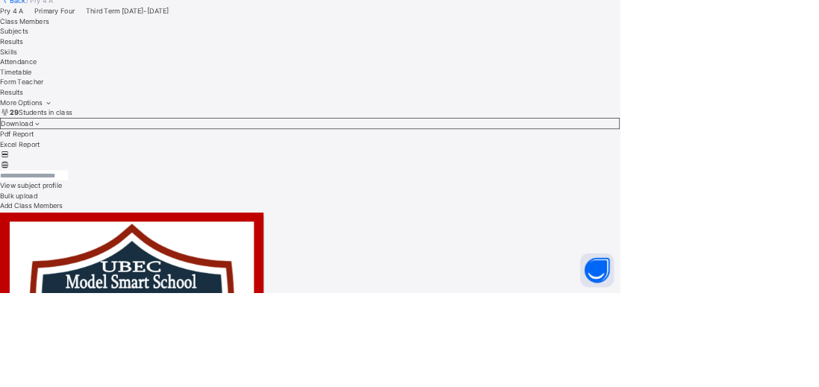
scroll to position [478, 0]
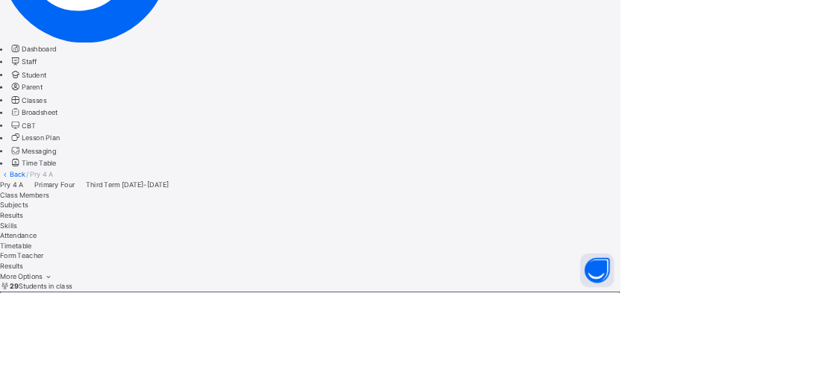
scroll to position [234, 0]
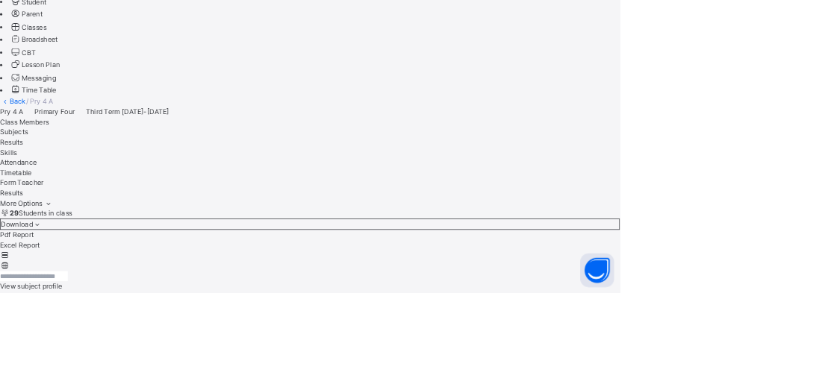
scroll to position [725, 0]
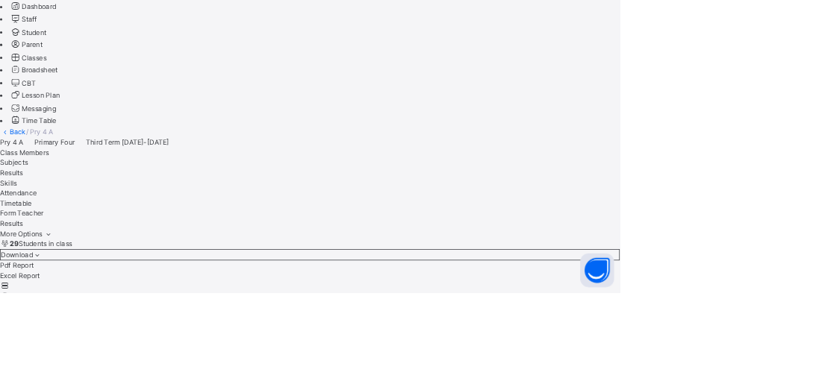
scroll to position [667, 0]
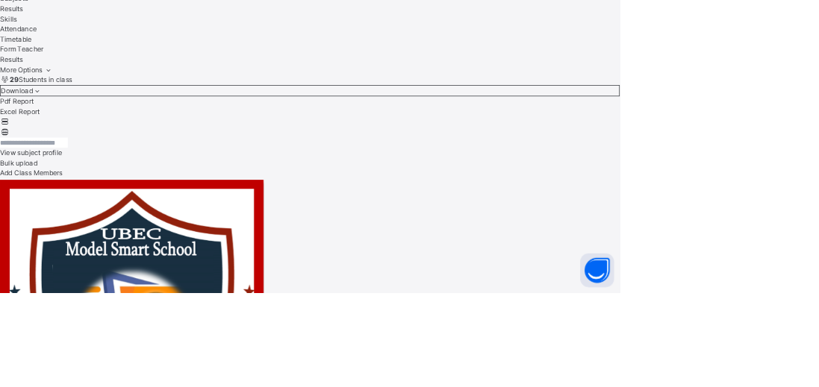
scroll to position [389, 0]
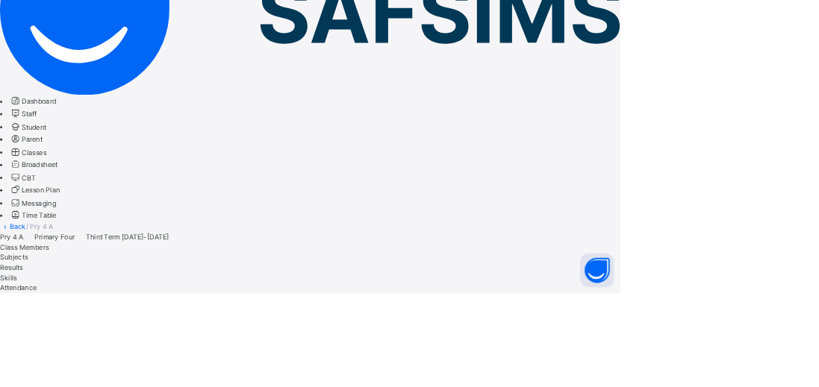
scroll to position [532, 0]
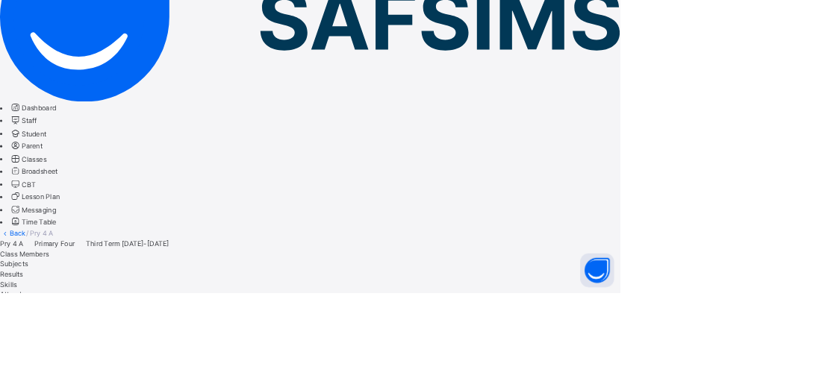
scroll to position [183, 0]
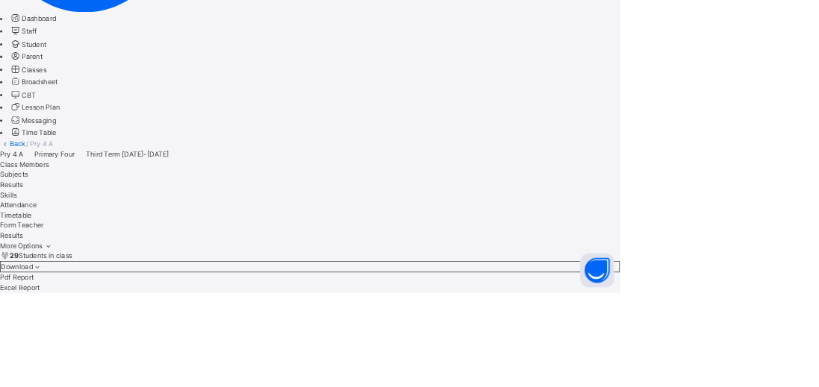
scroll to position [395, 0]
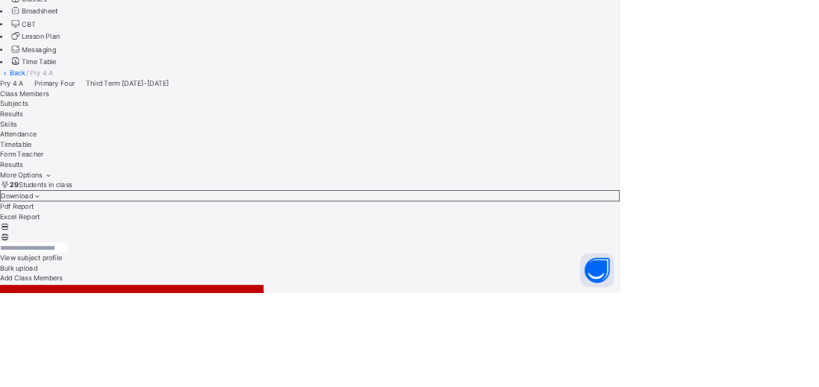
scroll to position [392, 0]
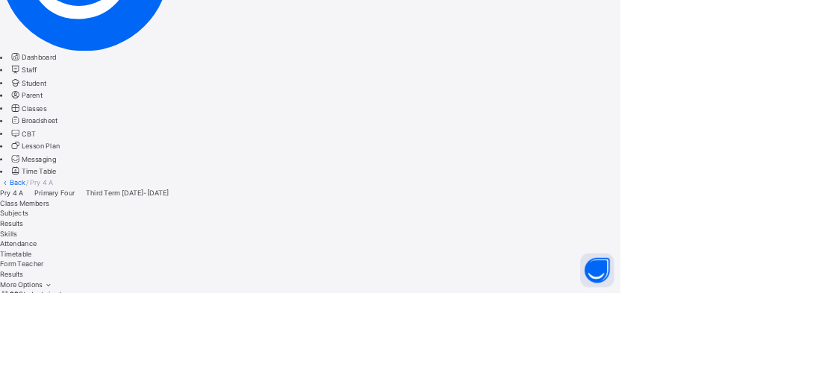
scroll to position [337, 0]
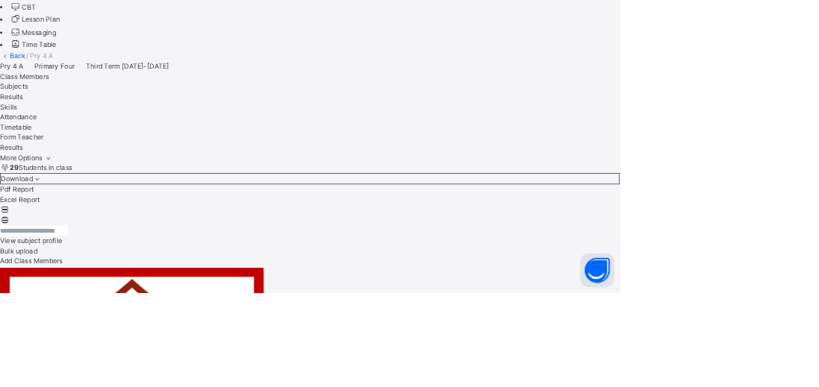
scroll to position [397, 0]
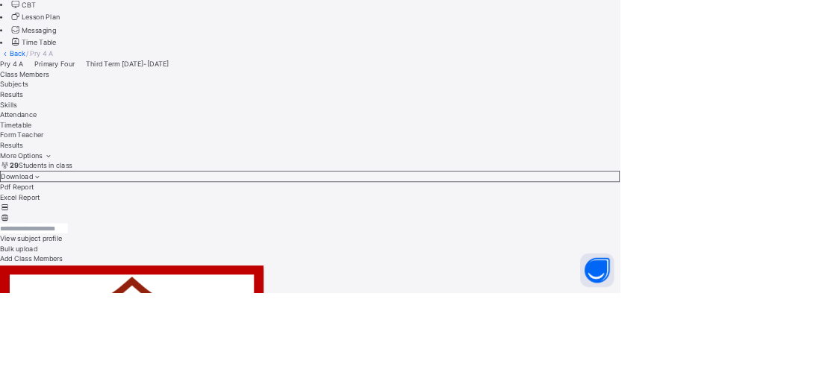
scroll to position [216, 0]
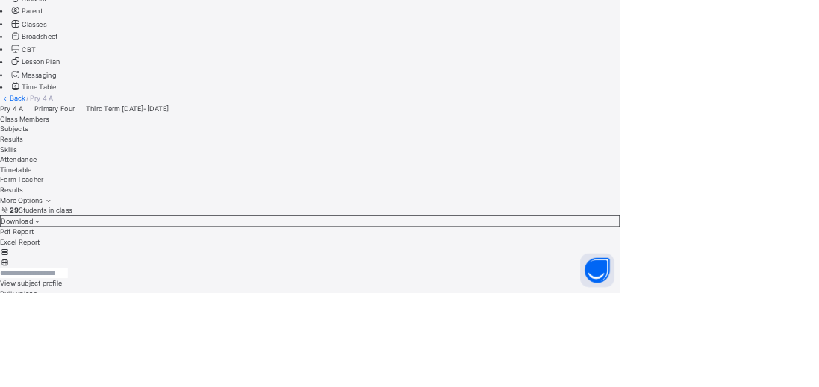
scroll to position [160, 0]
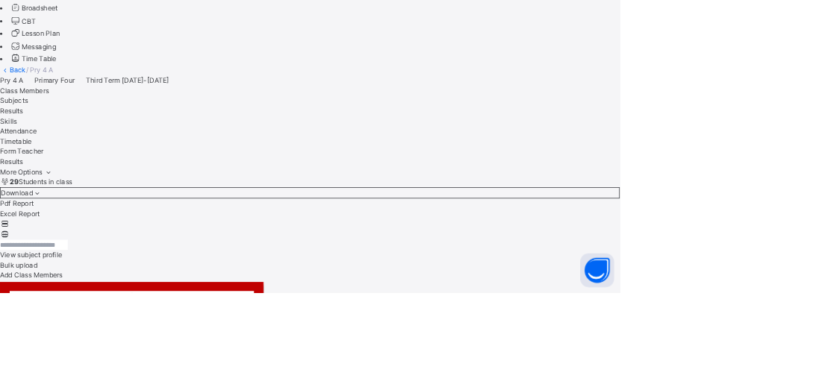
scroll to position [394, 0]
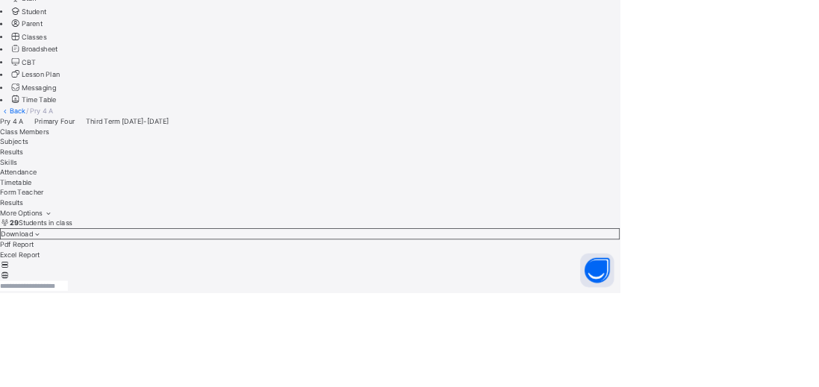
scroll to position [75, 0]
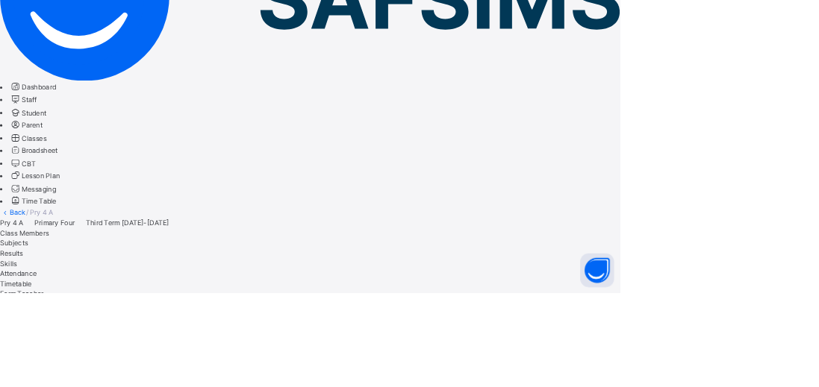
scroll to position [0, 0]
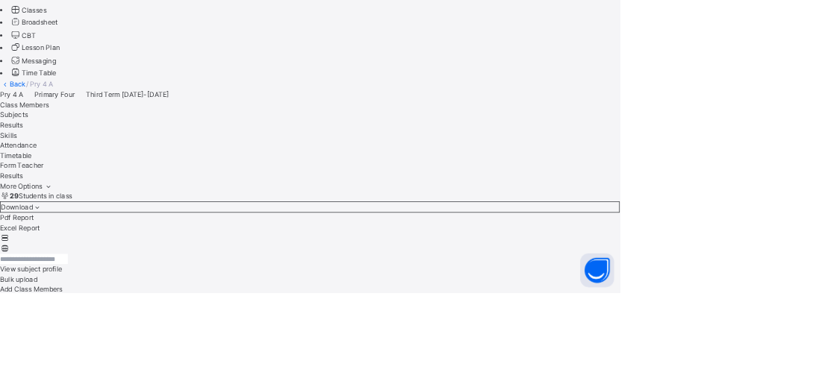
scroll to position [379, 0]
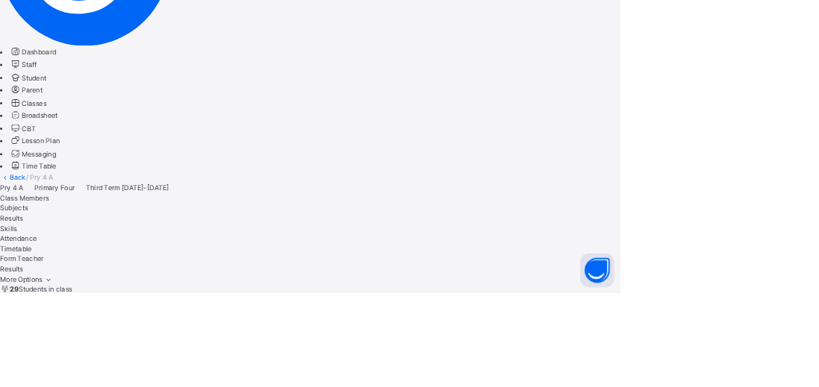
scroll to position [248, 0]
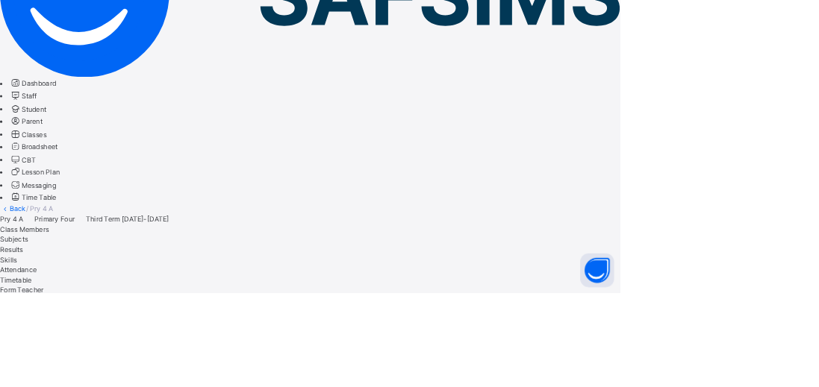
scroll to position [213, 0]
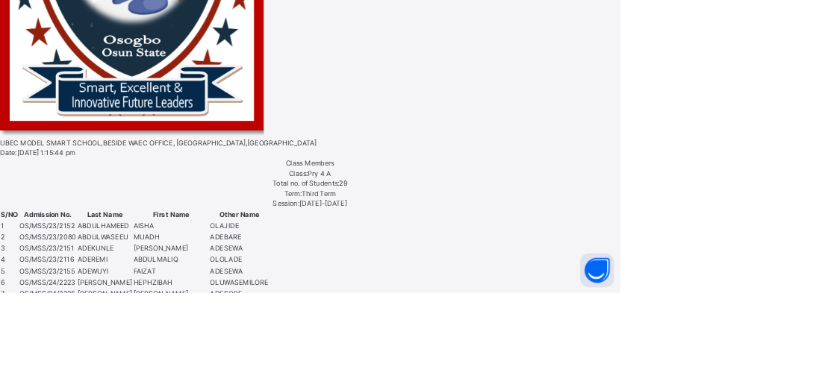
scroll to position [1164, 0]
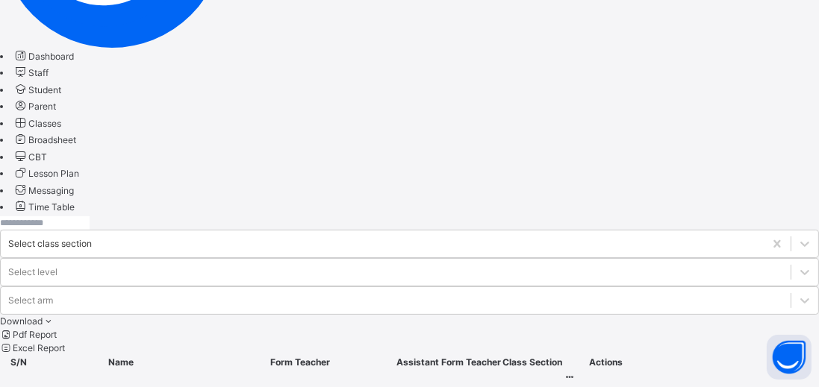
scroll to position [279, 0]
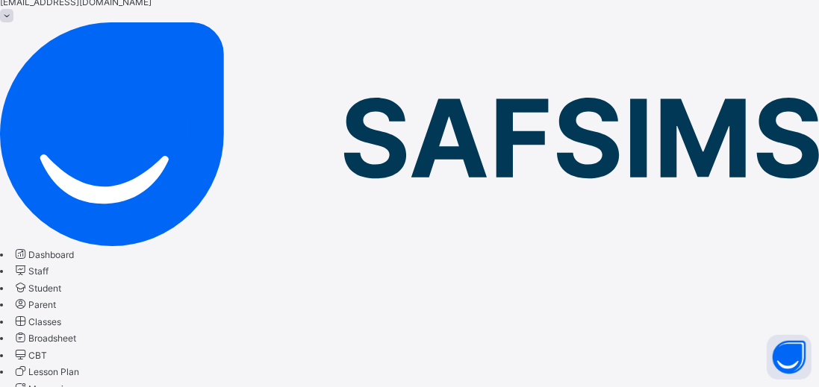
scroll to position [279, 0]
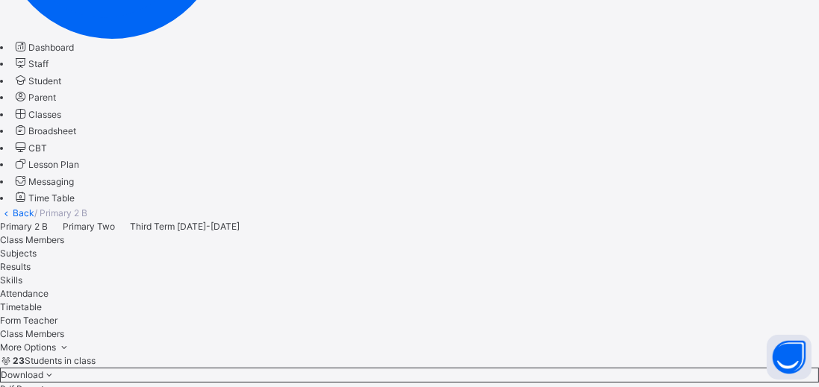
click at [31, 261] on span "Results" at bounding box center [15, 266] width 31 height 11
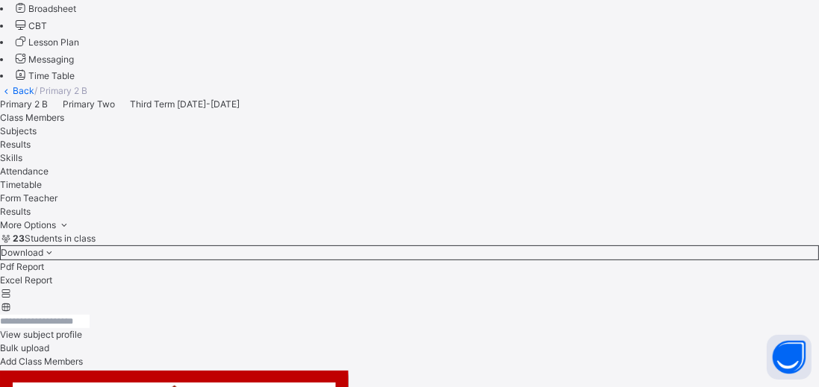
scroll to position [198, 0]
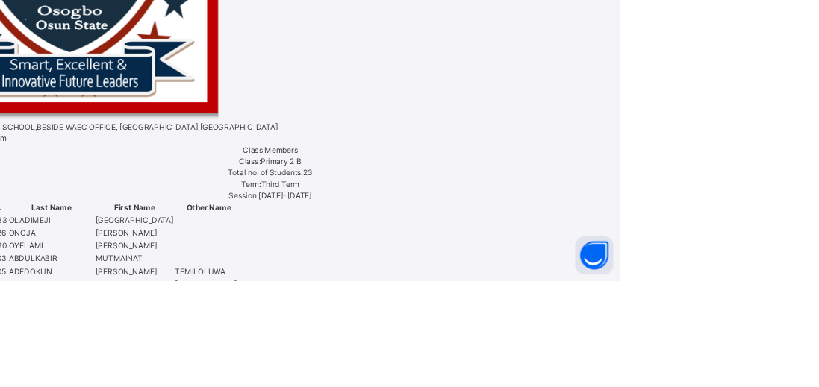
scroll to position [284, 0]
